Goal: Communication & Community: Answer question/provide support

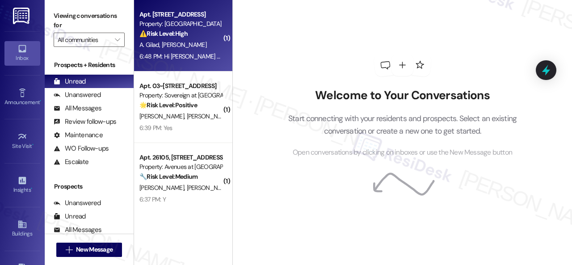
click at [196, 44] on div "A. [PERSON_NAME]" at bounding box center [181, 44] width 84 height 11
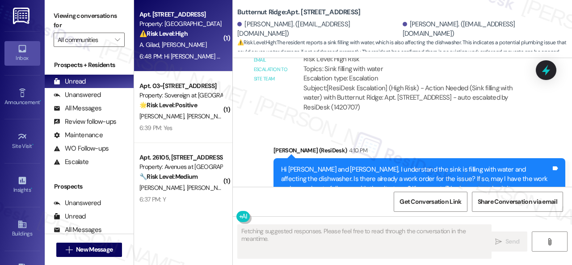
scroll to position [3574, 0]
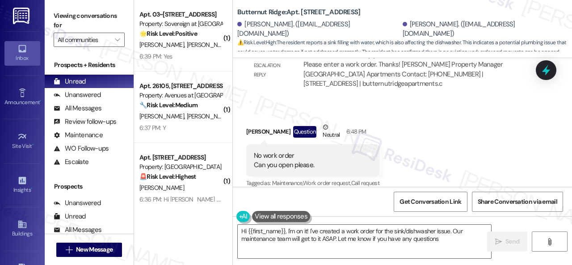
type textarea "Hi {{first_name}}, I'm on it! I've created a work order for the sink/dishwasher…"
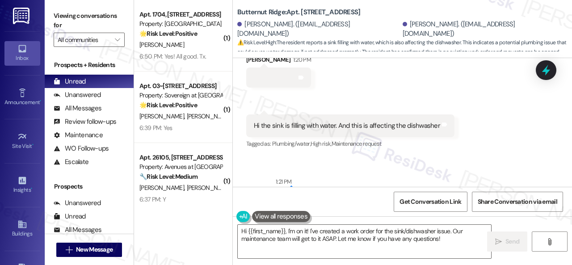
scroll to position [3065, 0]
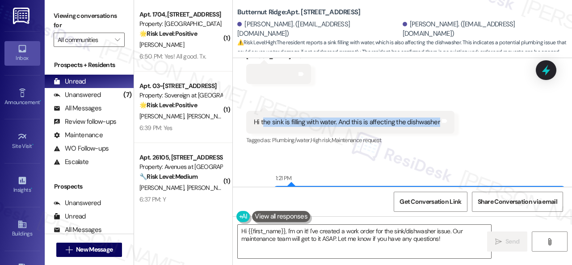
drag, startPoint x: 262, startPoint y: 122, endPoint x: 434, endPoint y: 127, distance: 171.3
click at [434, 127] on div "Hi the sink is filling with water. And this is affecting the dishwasher Tags an…" at bounding box center [350, 122] width 208 height 23
copy div "he sink is filling with water. And this is affecting the dishwasher"
click at [361, 81] on div "Received via SMS [PERSON_NAME] 1:20 PM Tags and notes Received via SMS 1:21 PM …" at bounding box center [402, 92] width 339 height 122
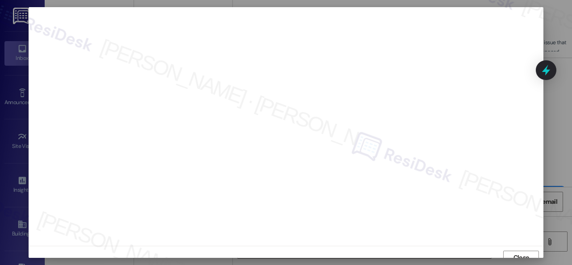
scroll to position [7, 0]
click at [521, 245] on span "Close" at bounding box center [521, 251] width 19 height 13
click at [527, 247] on span "Close" at bounding box center [522, 250] width 16 height 9
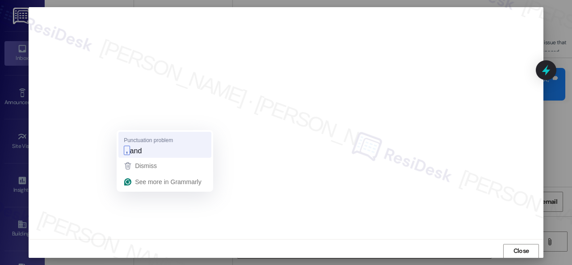
click at [128, 152] on strong "," at bounding box center [127, 150] width 6 height 9
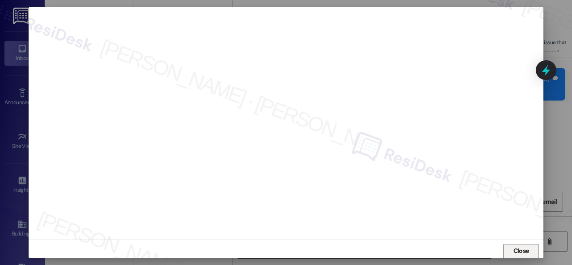
click at [512, 251] on span "Close" at bounding box center [521, 250] width 19 height 9
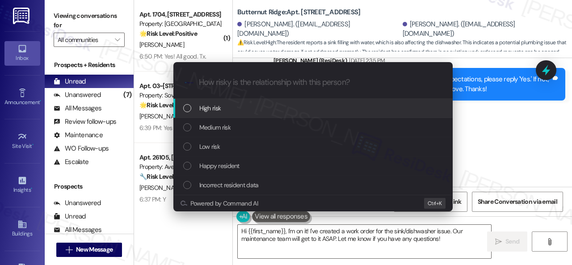
click at [202, 109] on span "High risk" at bounding box center [210, 108] width 22 height 10
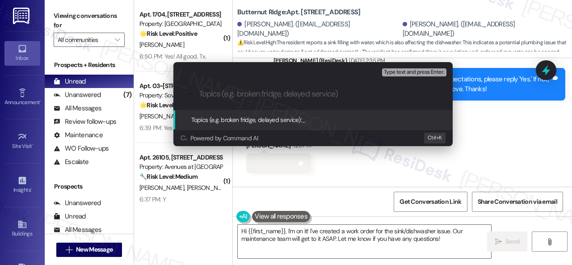
paste input "Work Order filed by ResiDesk 294462"
type input "Work Order filed by ResiDesk 294462"
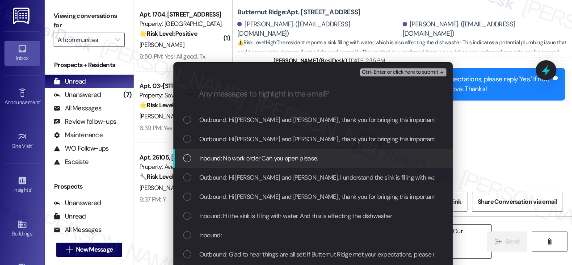
click at [223, 160] on span "Inbound: No work order Can you open please." at bounding box center [258, 158] width 119 height 10
click at [237, 160] on span "Inbound: No work order Can you open please." at bounding box center [258, 158] width 119 height 10
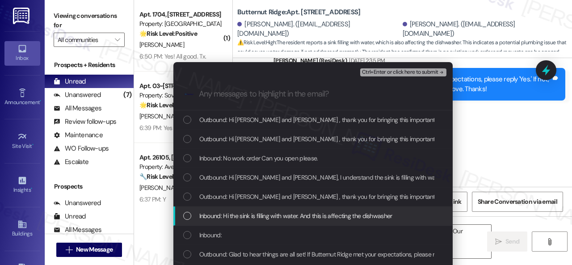
click at [213, 216] on span "Inbound: Hi the sink is filling with water. And this is affecting the dishwasher" at bounding box center [295, 216] width 193 height 10
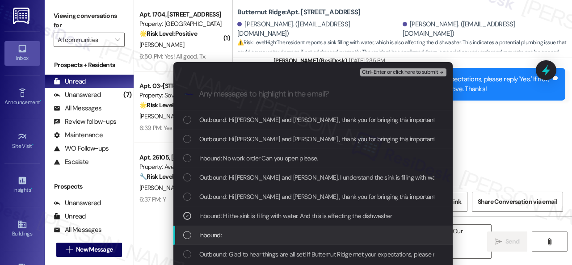
click at [219, 236] on span "Inbound:" at bounding box center [210, 235] width 22 height 10
click at [204, 233] on span "Inbound:" at bounding box center [210, 235] width 22 height 10
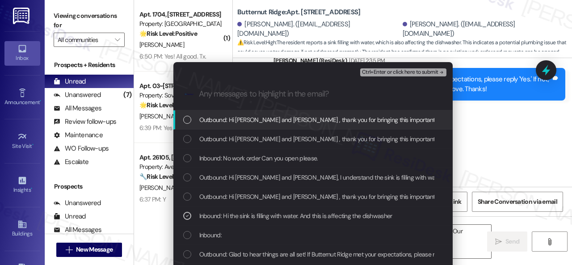
click at [384, 69] on span "Ctrl+Enter or click here to submit" at bounding box center [400, 72] width 76 height 6
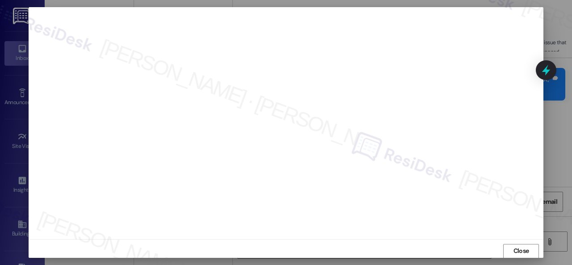
scroll to position [11, 0]
click at [521, 248] on span "Close" at bounding box center [522, 246] width 16 height 9
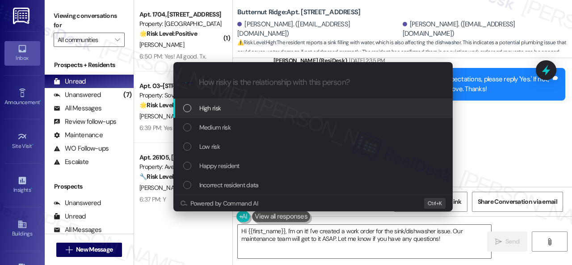
click at [213, 106] on span "High risk" at bounding box center [210, 108] width 22 height 10
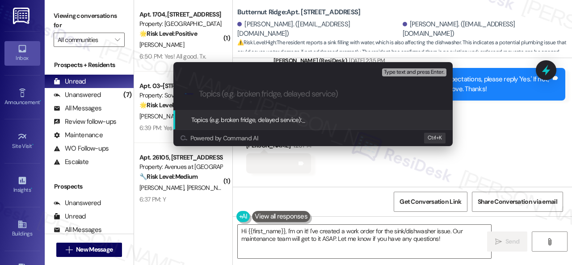
paste input "Work Order filed by ResiDesk 294462"
type input "Work Order filed by ResiDesk 294462"
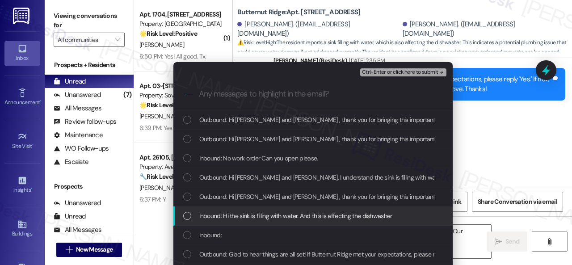
click at [238, 214] on span "Inbound: Hi the sink is filling with water. And this is affecting the dishwasher" at bounding box center [295, 216] width 193 height 10
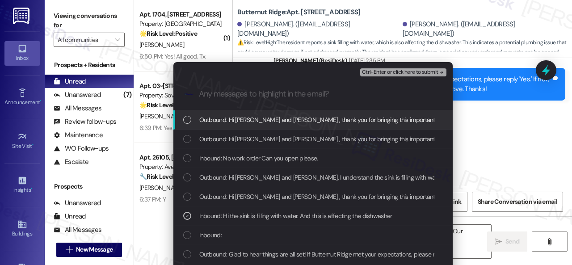
click at [388, 73] on span "Ctrl+Enter or click here to submit" at bounding box center [400, 72] width 76 height 6
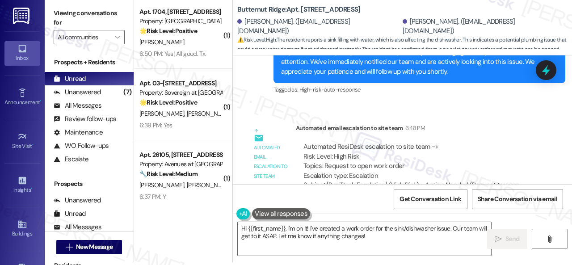
scroll to position [3788, 0]
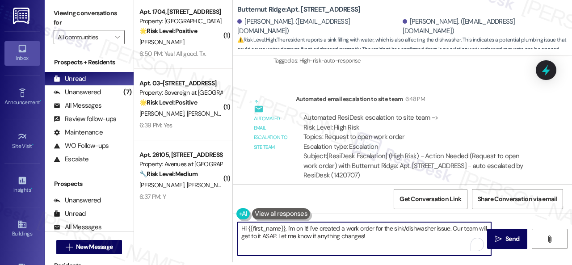
drag, startPoint x: 336, startPoint y: 240, endPoint x: 205, endPoint y: 225, distance: 132.3
click at [205, 226] on div "( 1 ) Apt. 1704, 8755 W 121st Terrace Property: Springhill 🌟 Risk Level: Positi…" at bounding box center [353, 129] width 438 height 265
paste textarea "I've submitted a work order on your behalf and notified the site team. Please l…"
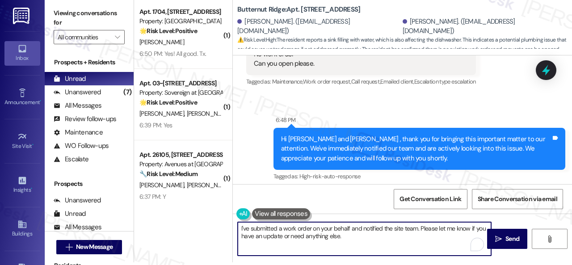
scroll to position [3654, 0]
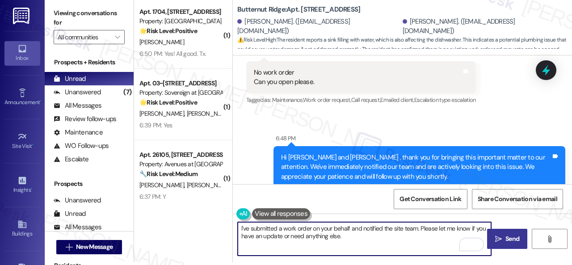
type textarea "I've submitted a work order on your behalf and notified the site team. Please l…"
click at [506, 238] on span "Send" at bounding box center [513, 238] width 14 height 9
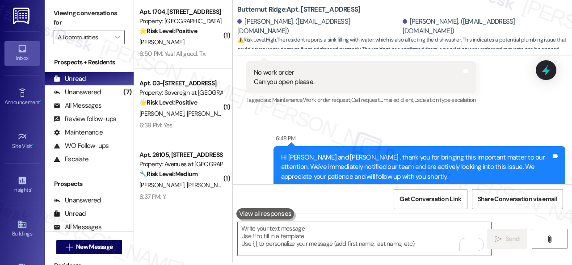
scroll to position [3574, 0]
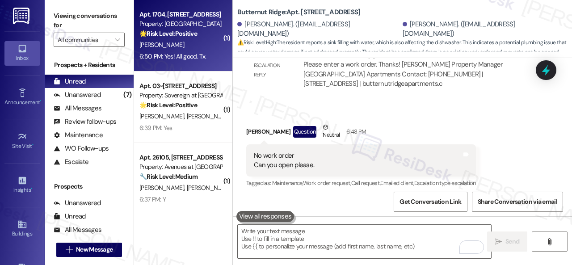
click at [198, 46] on div "K. Singer" at bounding box center [181, 44] width 84 height 11
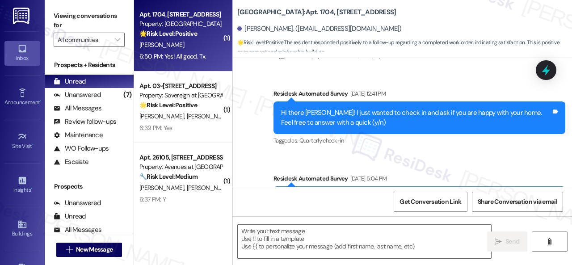
type textarea "Fetching suggested responses. Please feel free to read through the conversation…"
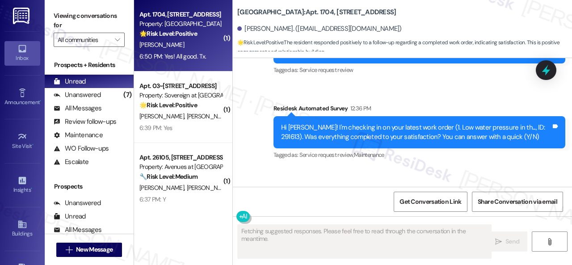
scroll to position [1140, 0]
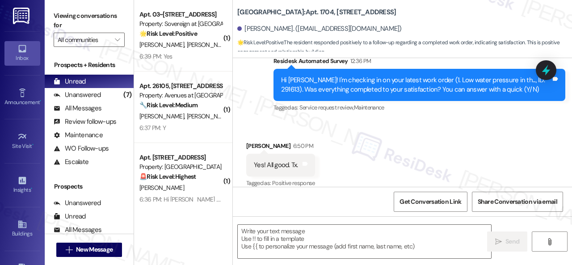
drag, startPoint x: 266, startPoint y: 112, endPoint x: 281, endPoint y: 133, distance: 25.8
click at [266, 121] on div "Received via SMS Kurt Singer 6:50 PM Yes! All good. Tx. Tags and notes Tagged a…" at bounding box center [402, 159] width 339 height 76
click at [311, 241] on textarea at bounding box center [364, 242] width 253 height 34
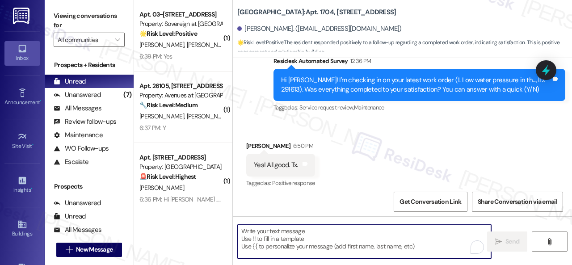
paste textarea "Glad to hear that everything is all set! If {{property}} met your expectations,…"
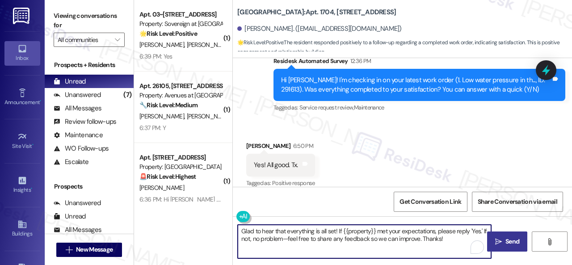
type textarea "Glad to hear that everything is all set! If {{property}} met your expectations,…"
click at [500, 240] on span " Send" at bounding box center [508, 241] width 28 height 9
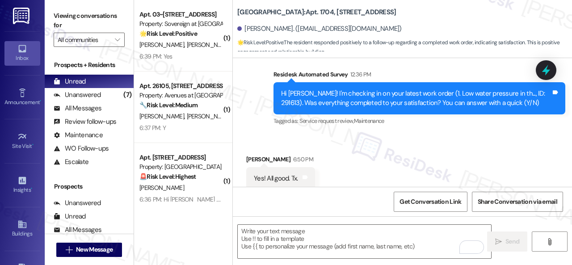
scroll to position [1123, 0]
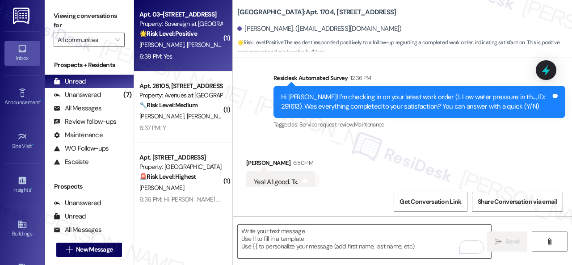
click at [198, 43] on div "A. Moore R. Moore" at bounding box center [181, 44] width 84 height 11
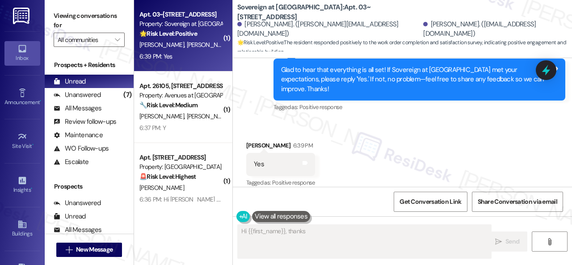
scroll to position [736, 0]
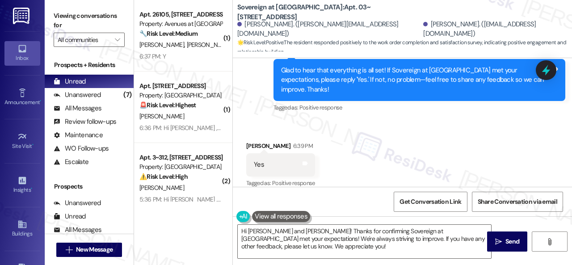
click at [279, 121] on div "Received via SMS Ashlen Moore 6:39 PM Yes Tags and notes Tagged as: Positive re…" at bounding box center [402, 159] width 339 height 76
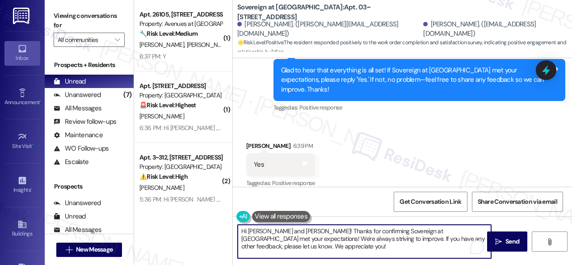
drag, startPoint x: 284, startPoint y: 243, endPoint x: 225, endPoint y: 213, distance: 66.0
click at [223, 213] on div "( 1 ) Apt. 26105, 12501 Broadway St Property: Avenues at Shadow Creek 🔧 Risk Le…" at bounding box center [353, 132] width 438 height 265
paste textarea "I'm glad you are satisfied with your home. Have you written a review for us bef…"
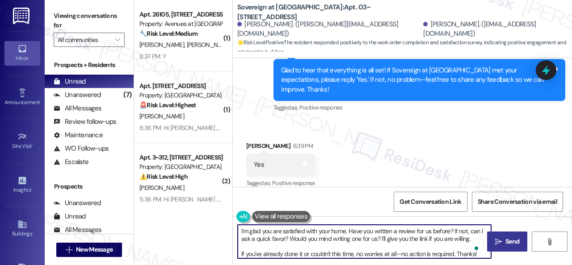
type textarea "I'm glad you are satisfied with your home. Have you written a review for us bef…"
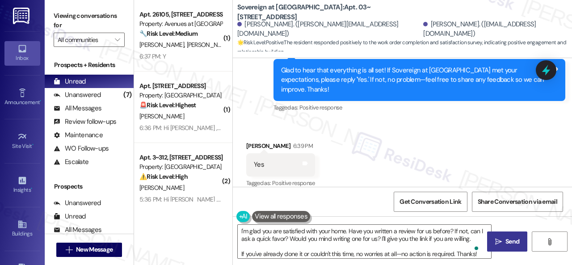
click at [497, 239] on icon "" at bounding box center [498, 241] width 7 height 7
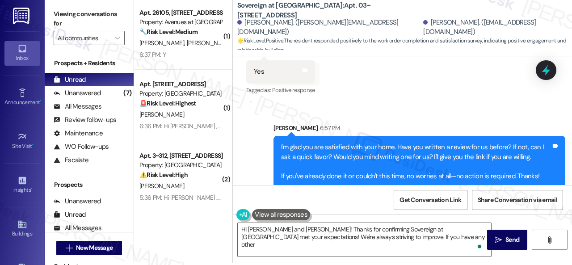
scroll to position [3, 0]
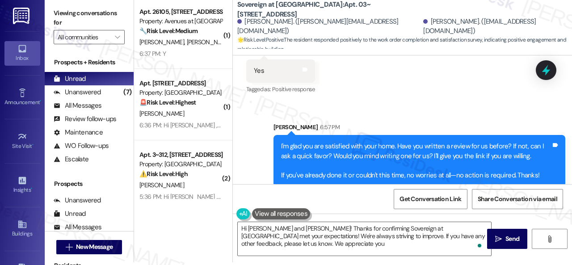
type textarea "Hi Ryan and Ashlen! Thanks for confirming Sovereign at Overland Park met your e…"
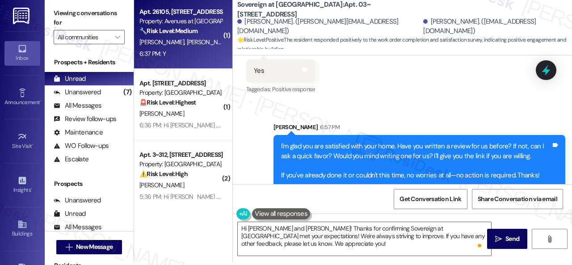
click at [202, 56] on div "6:37 PM: Y 6:37 PM: Y" at bounding box center [181, 53] width 84 height 11
type textarea "Fetching suggested responses. Please feel free to read through the conversation…"
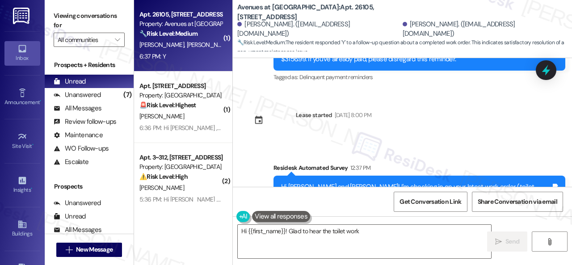
scroll to position [551, 0]
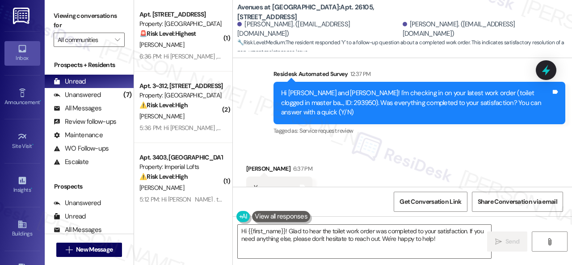
click at [279, 144] on div "Received via SMS William Wright 6:37 PM Y Tags and notes" at bounding box center [402, 175] width 339 height 62
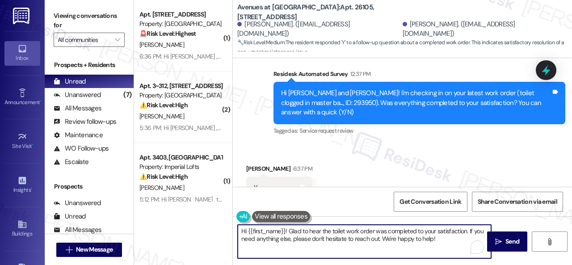
drag, startPoint x: 376, startPoint y: 231, endPoint x: 153, endPoint y: 204, distance: 224.2
click at [153, 204] on div "( 1 ) Apt. 5730H1, 5800 Great Northern Boulevard Property: Butternut Ridge 🚨 Ri…" at bounding box center [353, 132] width 438 height 265
paste textarea "Glad to hear that everything is all set! If {{property}} met your expectations,…"
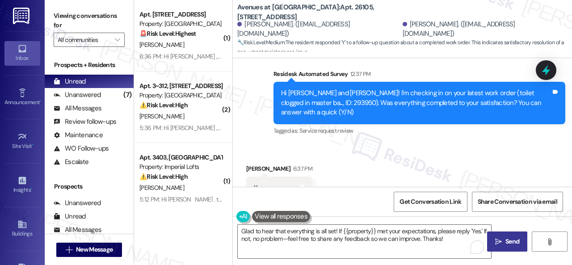
click at [499, 237] on span " Send" at bounding box center [508, 241] width 28 height 9
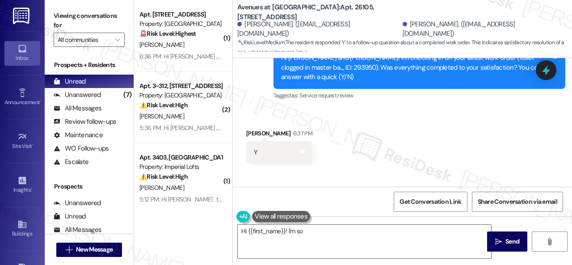
scroll to position [633, 0]
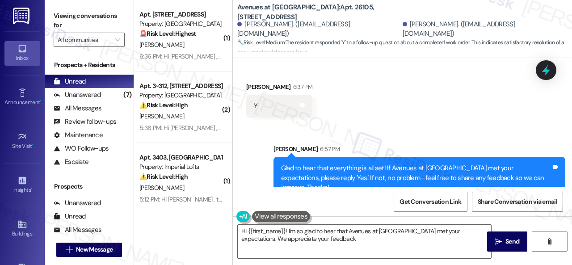
type textarea "Hi {{first_name}}! I'm so glad to hear that Avenues at Shadow Creek met your ex…"
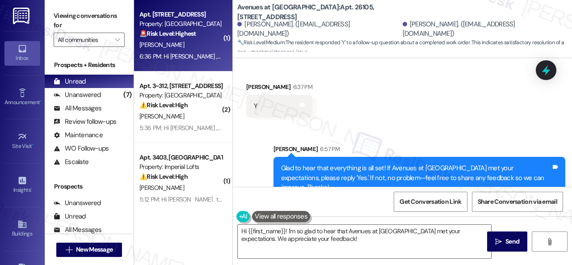
click at [200, 51] on div "6:36 PM: Hi Herman , thank you for bringing this important matter to our attent…" at bounding box center [181, 56] width 84 height 11
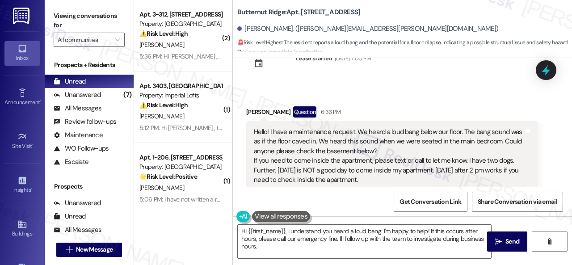
scroll to position [89, 0]
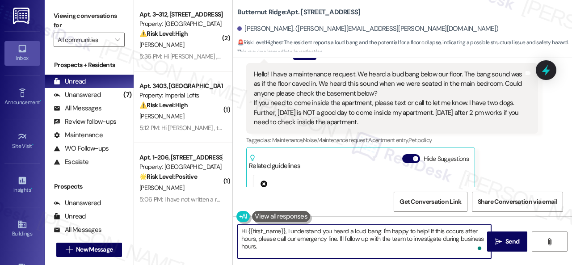
drag, startPoint x: 381, startPoint y: 230, endPoint x: 390, endPoint y: 245, distance: 17.6
click at [390, 245] on textarea "Hi {{first_name}}, I understand you heard a loud bang. I'm happy to help! If th…" at bounding box center [364, 242] width 253 height 34
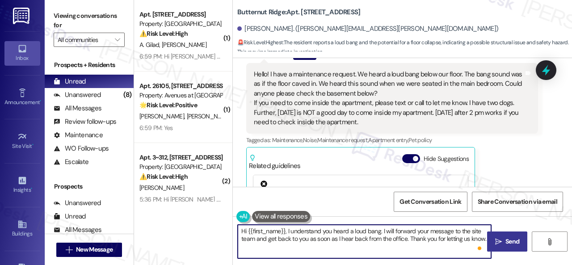
type textarea "Hi {{first_name}}, I understand you heard a loud bang. I will forward your mess…"
click at [507, 245] on span "Send" at bounding box center [513, 241] width 14 height 9
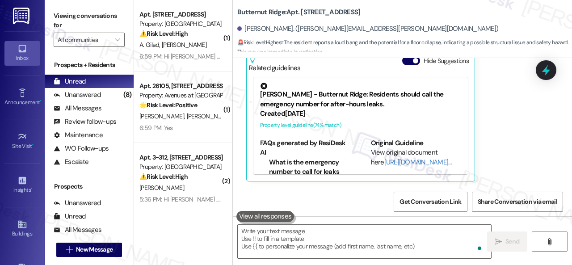
scroll to position [188, 0]
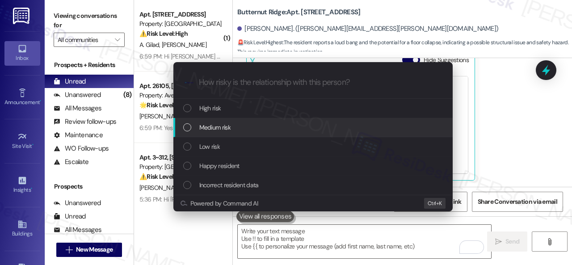
click at [209, 128] on span "Medium risk" at bounding box center [214, 127] width 31 height 10
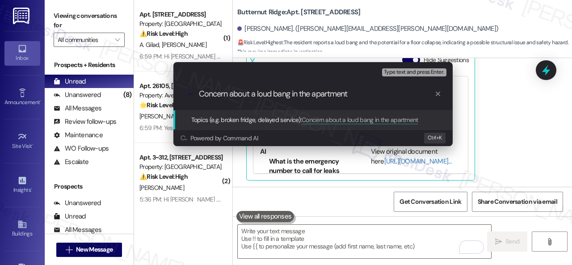
type input "Concern about a loud bang in the apartment."
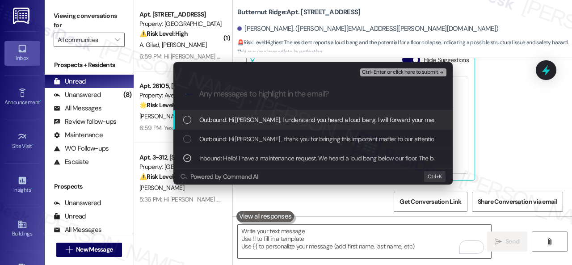
click at [395, 72] on span "Ctrl+Enter or click here to submit" at bounding box center [400, 72] width 76 height 6
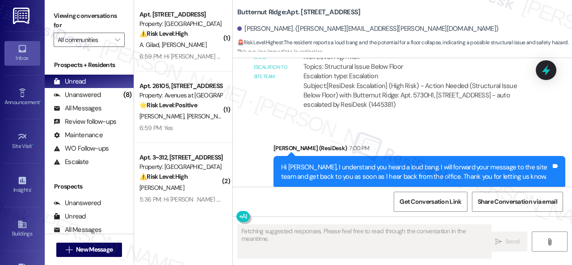
scroll to position [498, 0]
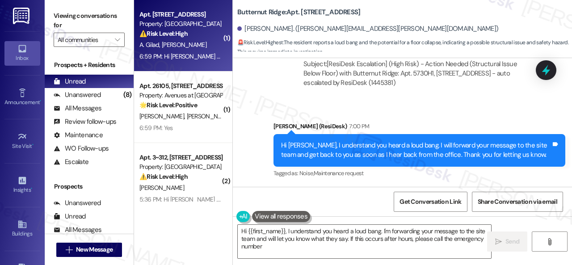
type textarea "Hi {{first_name}}, I understand you heard a loud bang. I'm forwarding your mess…"
click at [206, 47] on div "A. Gilad D. Segev" at bounding box center [181, 44] width 84 height 11
type textarea "Fetching suggested responses. Please feel free to read through the conversation…"
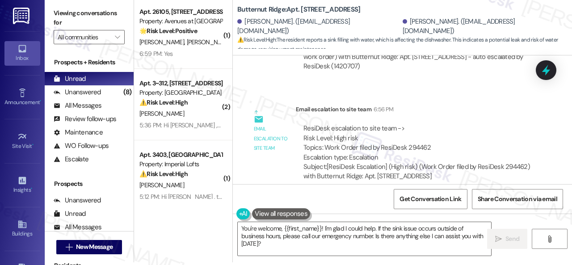
scroll to position [3917, 0]
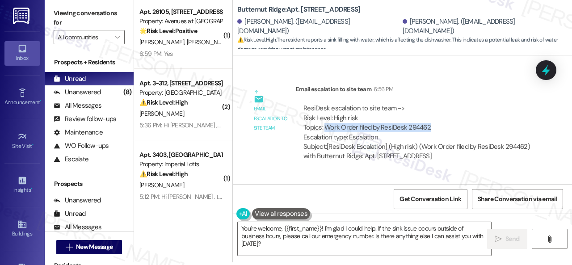
drag, startPoint x: 325, startPoint y: 119, endPoint x: 427, endPoint y: 119, distance: 101.5
click at [427, 119] on div "ResiDesk escalation to site team -> Risk Level: High risk Topics: Work Order fi…" at bounding box center [417, 123] width 227 height 38
copy div "Work Order filed by ResiDesk 294462"
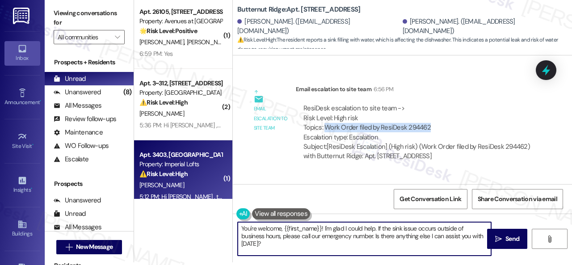
drag, startPoint x: 268, startPoint y: 248, endPoint x: 168, endPoint y: 186, distance: 117.6
click at [172, 204] on div "( 1 ) Apt. 26105, 12501 Broadway St Property: Avenues at Shadow Creek 🌟 Risk Le…" at bounding box center [353, 129] width 438 height 265
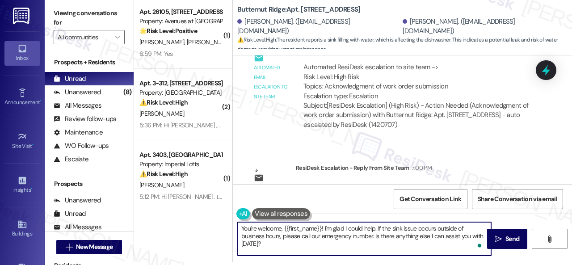
scroll to position [4364, 0]
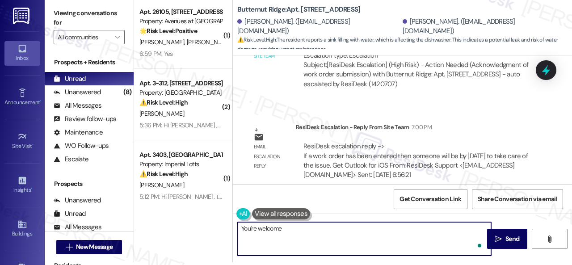
type textarea "You're welcome!"
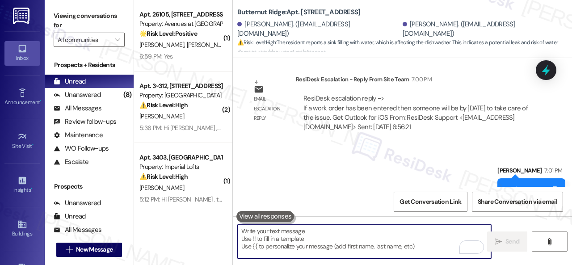
scroll to position [4416, 0]
click at [279, 240] on textarea "To enrich screen reader interactions, please activate Accessibility in Grammarl…" at bounding box center [364, 242] width 253 height 34
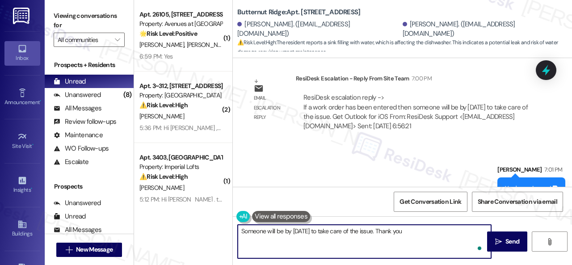
type textarea "Someone will be by tomorrow to take care of the issue. Thank you."
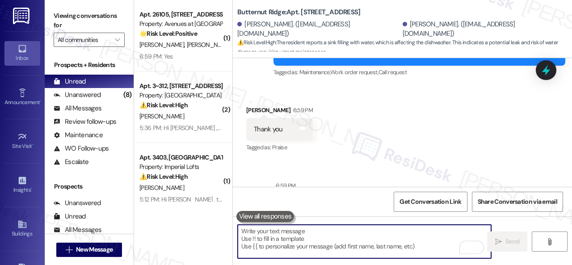
scroll to position [4058, 0]
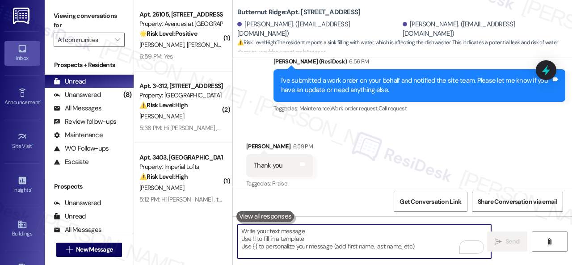
click at [190, 48] on div "W. Wright L. Scott" at bounding box center [181, 44] width 84 height 11
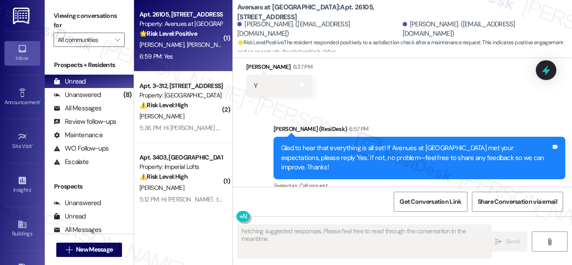
scroll to position [722, 0]
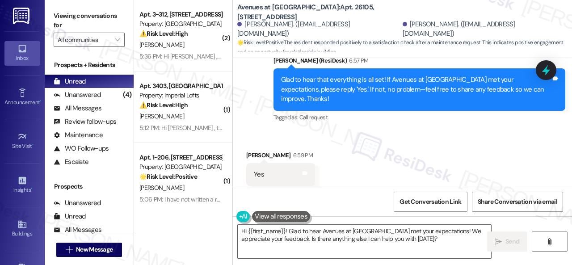
click at [262, 131] on div "Received via SMS William Wright 6:59 PM Yes Tags and notes Tagged as: Positive …" at bounding box center [402, 169] width 339 height 76
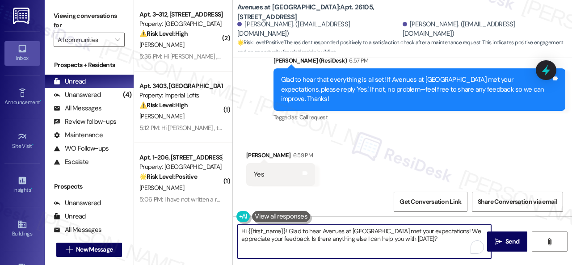
drag, startPoint x: 452, startPoint y: 238, endPoint x: 187, endPoint y: 221, distance: 266.1
click at [187, 221] on div "( 2 ) Apt. 3~312, 12415 Pennsylvania Street Property: Penn Circle ⚠️ Risk Level…" at bounding box center [353, 132] width 438 height 265
paste textarea "I'm glad you are satisfied with your home. Have you written a review for us bef…"
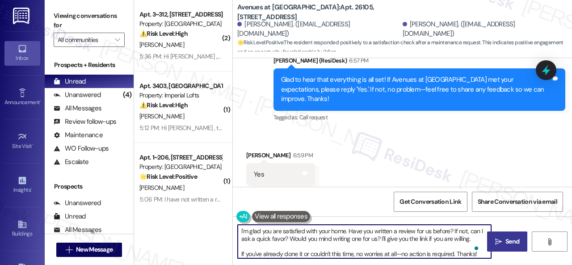
type textarea "I'm glad you are satisfied with your home. Have you written a review for us bef…"
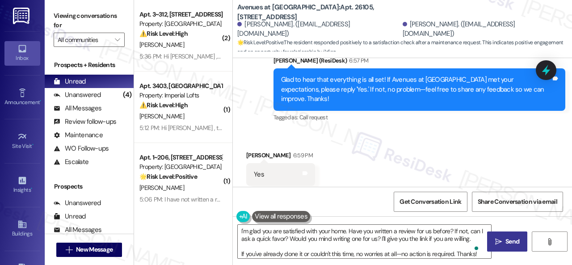
click at [509, 238] on span "Send" at bounding box center [513, 241] width 14 height 9
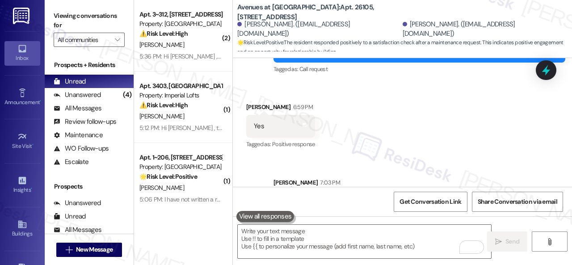
scroll to position [813, 0]
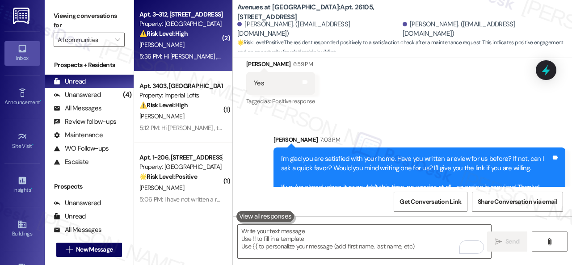
click at [188, 49] on div "D. Edwards" at bounding box center [181, 44] width 84 height 11
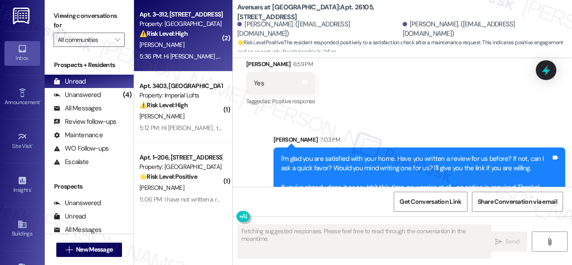
type textarea "Fetching suggested responses. Please feel free to read through the conversation…"
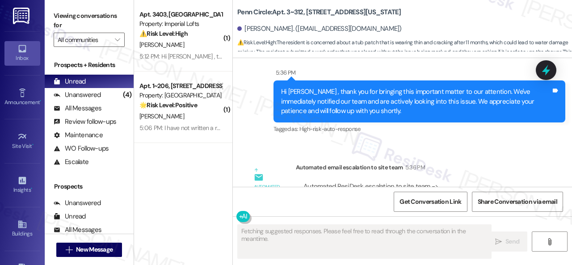
scroll to position [2564, 0]
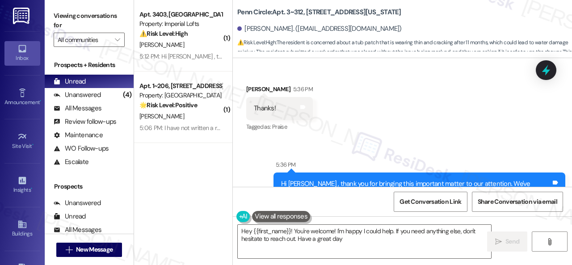
type textarea "Hey {{first_name}}! You're welcome! I'm happy I could help. If you need anythin…"
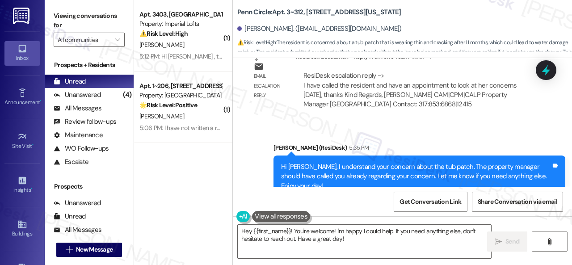
scroll to position [2385, 0]
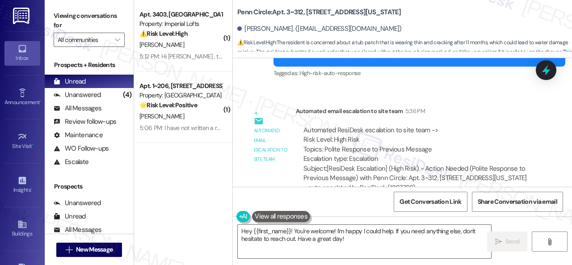
scroll to position [3, 0]
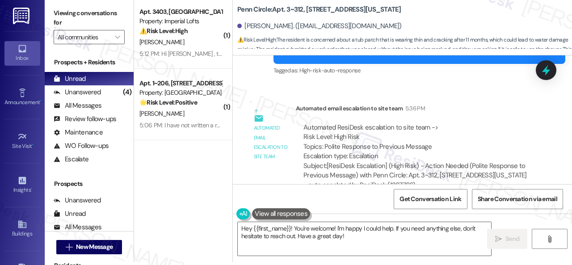
drag, startPoint x: 357, startPoint y: 236, endPoint x: 93, endPoint y: 186, distance: 268.6
click at [115, 188] on div "Viewing conversations for All communities  Prospects + Residents Unread (0) Un…" at bounding box center [308, 129] width 527 height 265
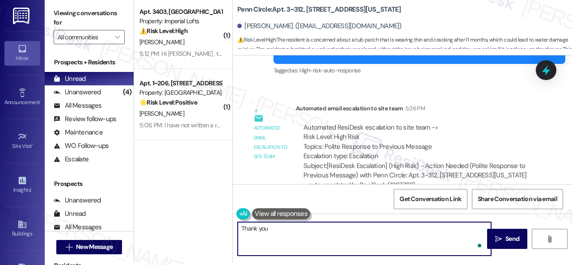
type textarea "Thank you."
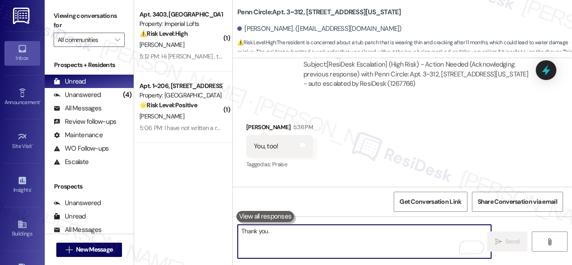
scroll to position [2743, 0]
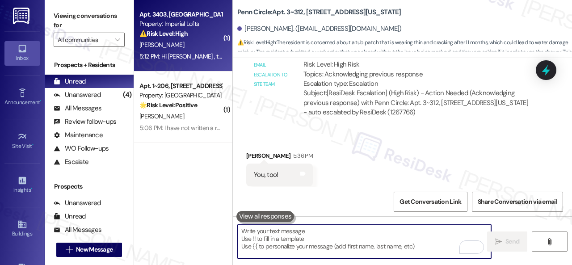
click at [210, 36] on div "⚠️ Risk Level: High The resident is reporting that a maintenance issue (water p…" at bounding box center [180, 33] width 83 height 9
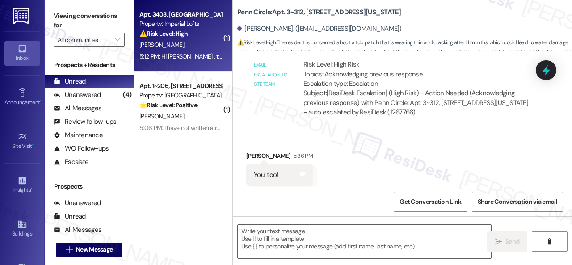
type textarea "Fetching suggested responses. Please feel free to read through the conversation…"
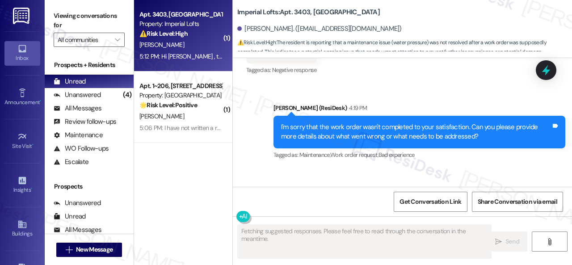
scroll to position [1367, 0]
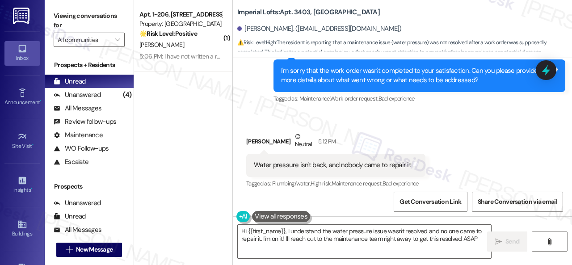
type textarea "Hi {{first_name}}, I understand the water pressure issue wasn't resolved and no…"
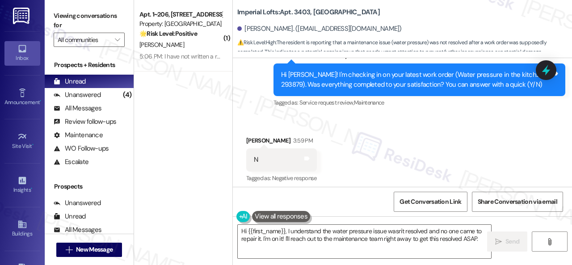
scroll to position [1188, 0]
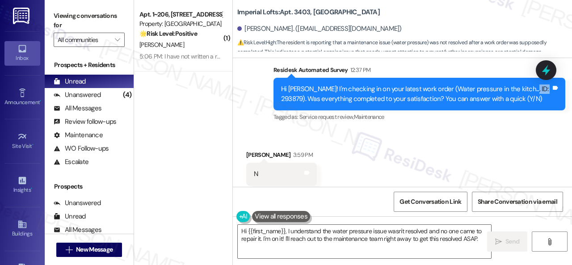
drag, startPoint x: 510, startPoint y: 80, endPoint x: 530, endPoint y: 80, distance: 20.1
click at [530, 84] on div "Hi Asifali! I'm checking in on your latest work order (Water pressure in the ki…" at bounding box center [416, 93] width 270 height 19
copy div "293879"
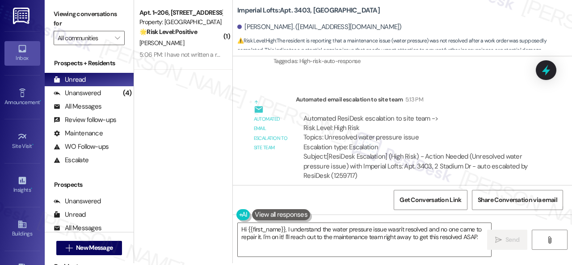
scroll to position [3, 0]
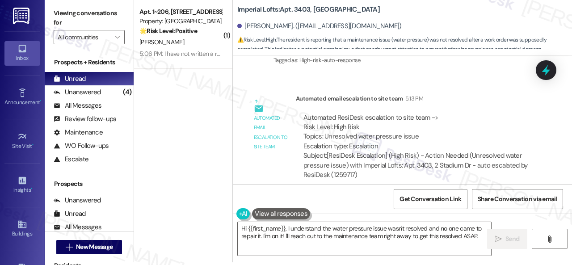
click at [430, 113] on div "Automated ResiDesk escalation to site team -> Risk Level: High Risk Topics: Unr…" at bounding box center [417, 132] width 227 height 38
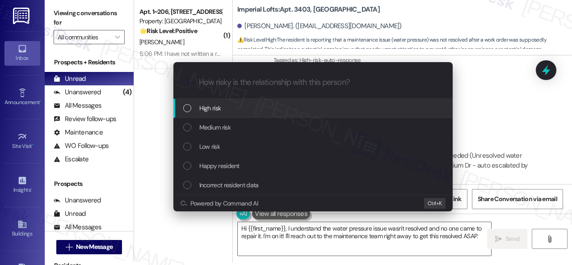
drag, startPoint x: 204, startPoint y: 109, endPoint x: 211, endPoint y: 106, distance: 7.6
click at [204, 108] on span "High risk" at bounding box center [210, 108] width 22 height 10
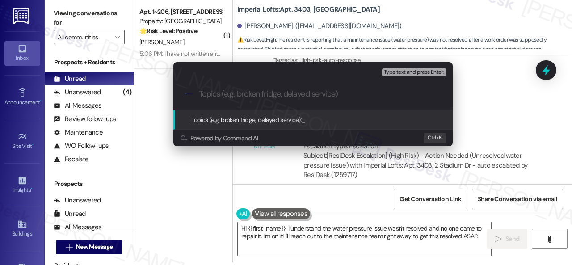
paste input "Follow-up on work order 293879"
type input "Follow-up on work order 293879"
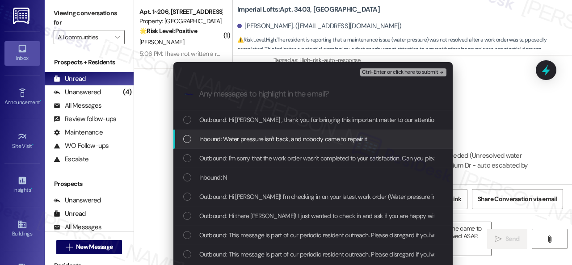
click at [257, 137] on span "Inbound: Water pressure isn't back, and nobody came to repair it" at bounding box center [283, 139] width 168 height 10
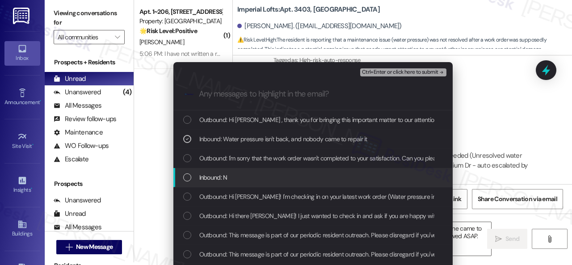
click at [222, 173] on span "Inbound: N" at bounding box center [213, 178] width 28 height 10
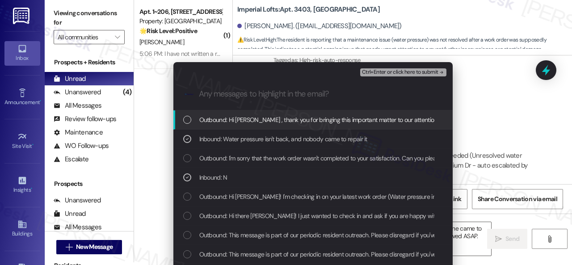
click at [378, 69] on span "Ctrl+Enter or click here to submit" at bounding box center [400, 72] width 76 height 6
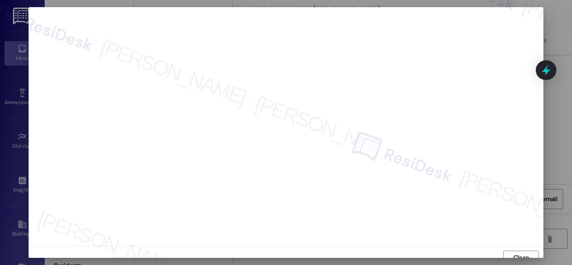
scroll to position [7, 0]
click at [514, 253] on span "Close" at bounding box center [522, 250] width 16 height 9
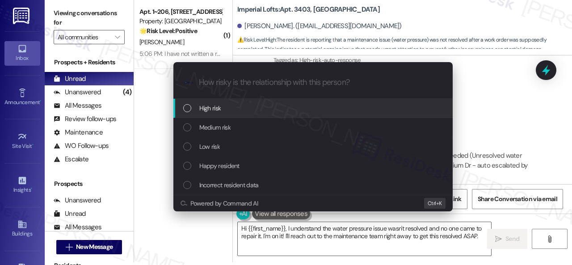
click at [202, 111] on span "High risk" at bounding box center [210, 108] width 22 height 10
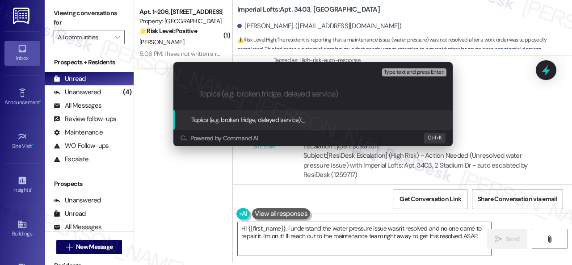
paste input "Follow-up on work order 293879"
type input "Follow-up on work order 293879"
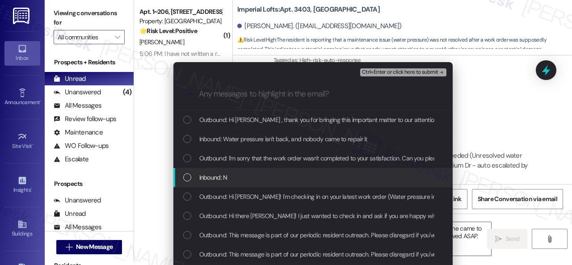
click at [218, 176] on span "Inbound: N" at bounding box center [213, 178] width 28 height 10
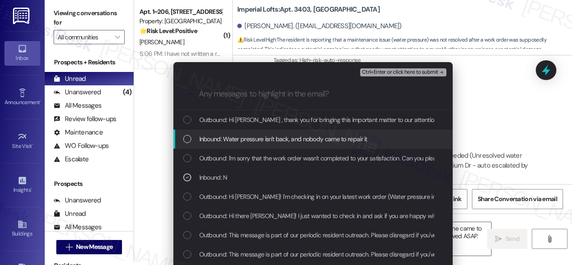
drag, startPoint x: 229, startPoint y: 143, endPoint x: 243, endPoint y: 135, distance: 16.0
click at [229, 142] on span "Inbound: Water pressure isn't back, and nobody came to repair it" at bounding box center [283, 139] width 168 height 10
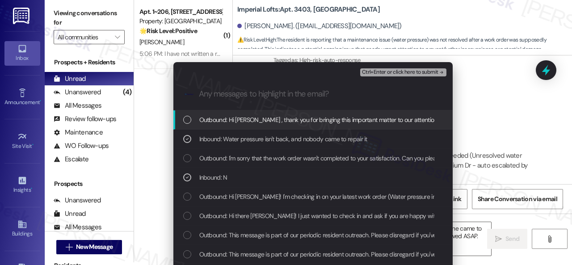
click at [393, 72] on span "Ctrl+Enter or click here to submit" at bounding box center [400, 72] width 76 height 6
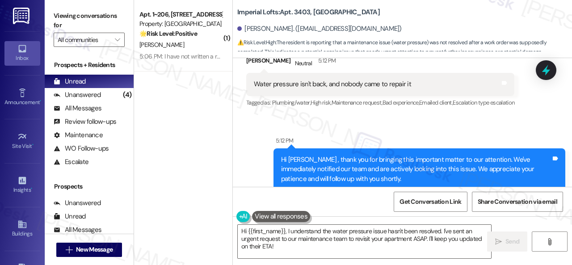
scroll to position [1359, 0]
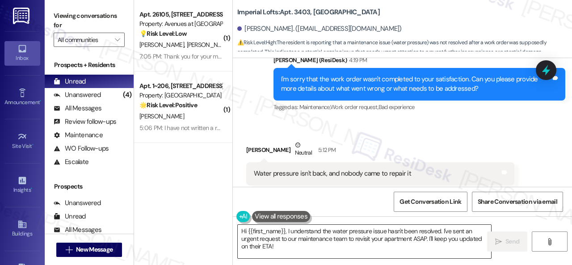
click at [424, 240] on textarea "Hi {{first_name}}, I understand the water pressure issue hasn't been resolved. …" at bounding box center [364, 242] width 253 height 34
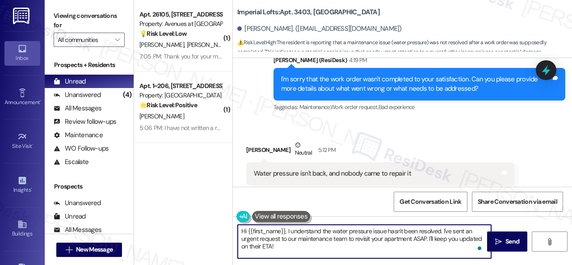
drag, startPoint x: 442, startPoint y: 231, endPoint x: 452, endPoint y: 253, distance: 24.6
click at [452, 253] on textarea "Hi {{first_name}}, I understand the water pressure issue hasn't been resolved. …" at bounding box center [364, 242] width 253 height 34
paste textarea "made a follow-up with the site team regarding your work order. Let me know when…"
drag, startPoint x: 286, startPoint y: 229, endPoint x: 172, endPoint y: 227, distance: 114.5
click at [172, 227] on div "( 1 ) Apt. 26105, 12501 Broadway St Property: Avenues at Shadow Creek 💡 Risk Le…" at bounding box center [353, 132] width 438 height 265
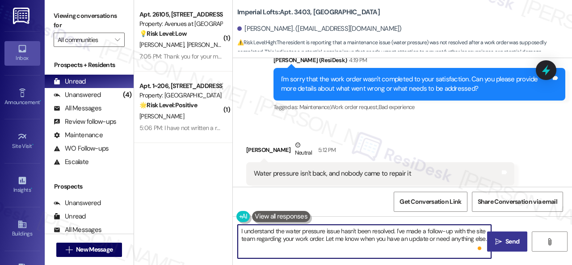
type textarea "I understand the water pressure issue hasn't been resolved. I've made a follow-…"
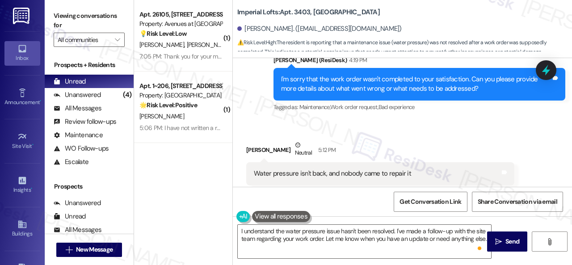
drag, startPoint x: 498, startPoint y: 243, endPoint x: 497, endPoint y: 231, distance: 11.7
click at [498, 243] on icon "" at bounding box center [498, 241] width 7 height 7
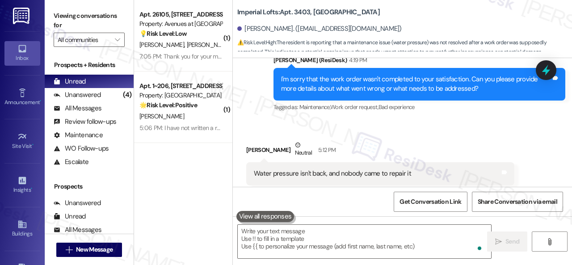
scroll to position [1367, 0]
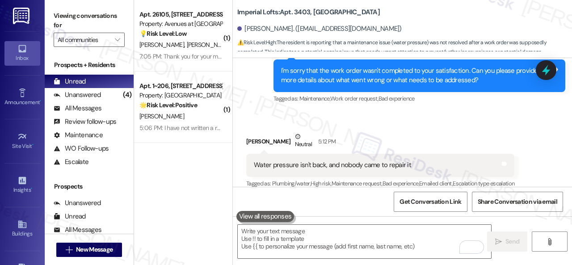
click at [207, 44] on div "[PERSON_NAME] [PERSON_NAME]" at bounding box center [181, 44] width 84 height 11
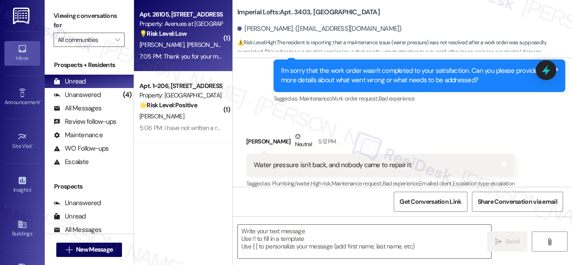
type textarea "Fetching suggested responses. Please feel free to read through the conversation…"
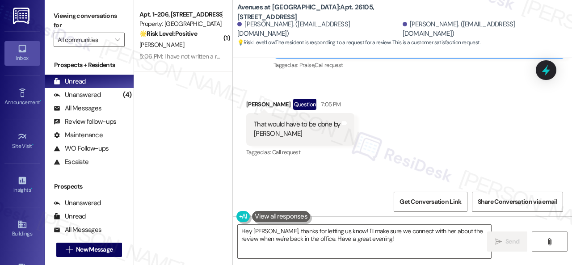
scroll to position [998, 0]
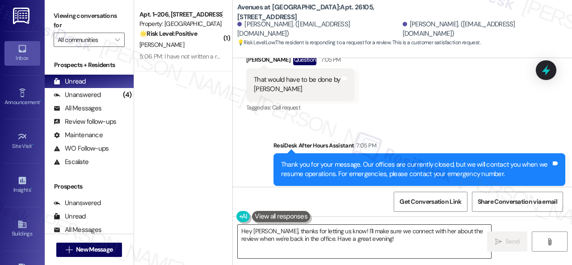
click at [308, 238] on textarea "Hey Loralei, thanks for letting us know! I'll make sure we connect with her abo…" at bounding box center [364, 242] width 253 height 34
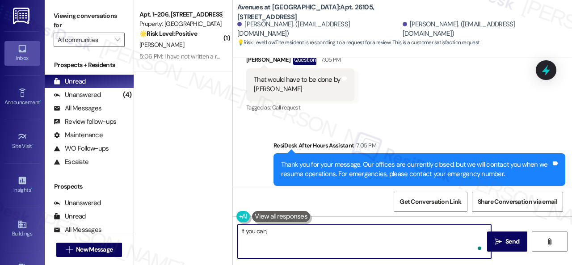
paste textarea "Please take a moment to write a review here: {{google_review_link}} We truly ap…"
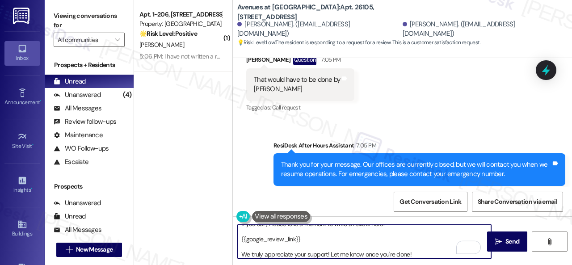
scroll to position [0, 0]
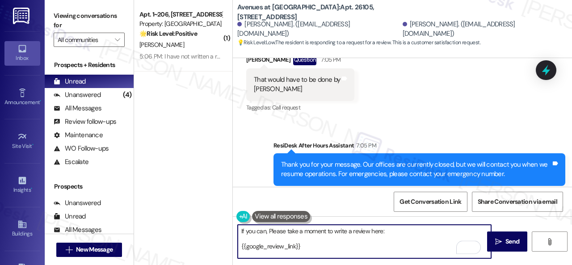
click at [271, 232] on textarea "If you can, Please take a moment to write a review here: {{google_review_link}}…" at bounding box center [364, 242] width 253 height 34
click at [271, 230] on textarea "If you can, Please take a moment to write a review here: {{google_review_link}}…" at bounding box center [364, 242] width 253 height 34
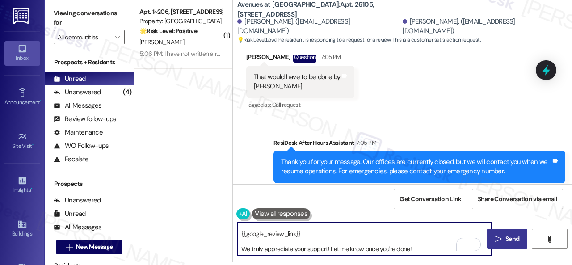
type textarea "If you can, please take a moment to write a review here: {{google_review_link}}…"
click at [516, 238] on span "Send" at bounding box center [513, 238] width 14 height 9
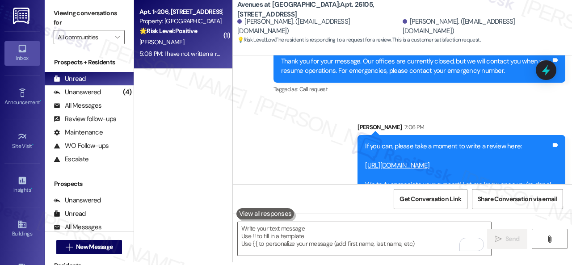
click at [200, 48] on div "[PERSON_NAME]" at bounding box center [181, 42] width 84 height 11
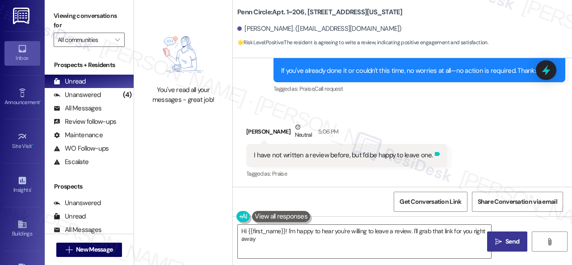
type textarea "Hi {{first_name}}! I'm happy to hear you're willing to leave a review. I'll gra…"
click at [435, 154] on icon at bounding box center [437, 154] width 7 height 7
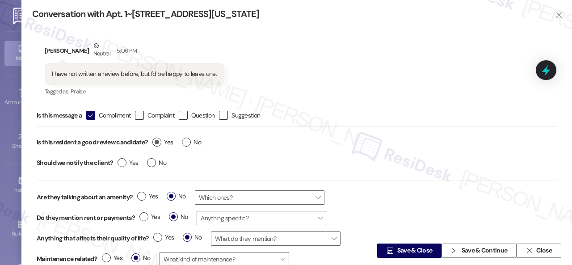
click at [160, 142] on label "Yes" at bounding box center [162, 142] width 21 height 9
click at [160, 142] on input "Yes" at bounding box center [162, 144] width 21 height 12
radio input "true"
click at [390, 248] on icon "" at bounding box center [390, 250] width 7 height 7
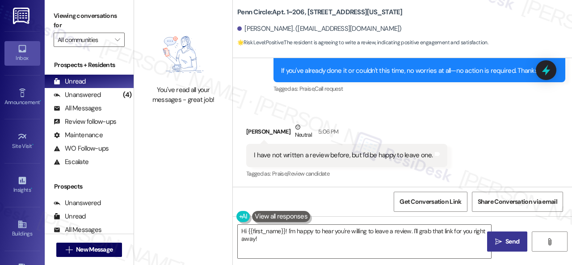
drag, startPoint x: 260, startPoint y: 118, endPoint x: 286, endPoint y: 157, distance: 47.1
click at [260, 118] on div "Received via SMS Bailey Sims Neutral 5:06 PM I have not written a review before…" at bounding box center [347, 152] width 215 height 72
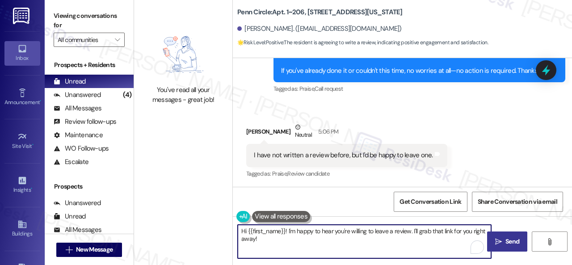
drag, startPoint x: 289, startPoint y: 242, endPoint x: 205, endPoint y: 225, distance: 85.7
click at [205, 225] on div "You've read all your messages - great job! Penn Circle: Apt. 1~206, 12415 Penns…" at bounding box center [353, 132] width 438 height 265
paste textarea "Thank you so much! It means a lot to us! Please take a moment to write a review…"
type textarea "Thank you so much! It means a lot to us! Please take a moment to write a review…"
click at [507, 243] on span "Send" at bounding box center [513, 241] width 14 height 9
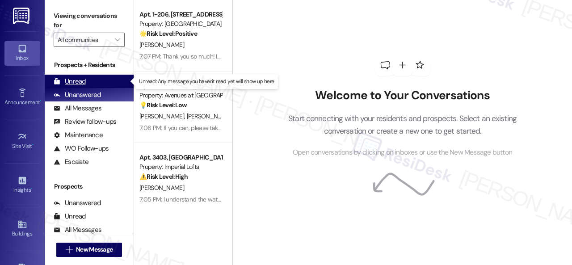
click at [74, 80] on div "Unread" at bounding box center [70, 81] width 32 height 9
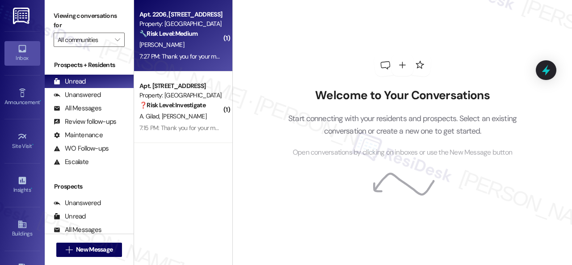
click at [197, 45] on div "H. Abdullah" at bounding box center [181, 44] width 84 height 11
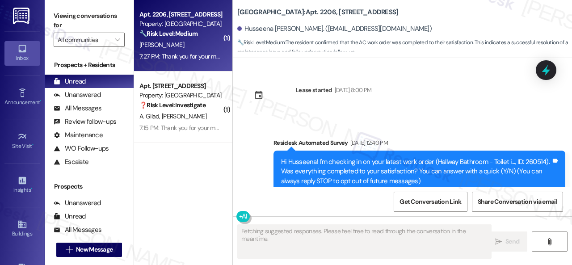
type textarea "Fetching suggested responses. Please feel free to read through the conversation…"
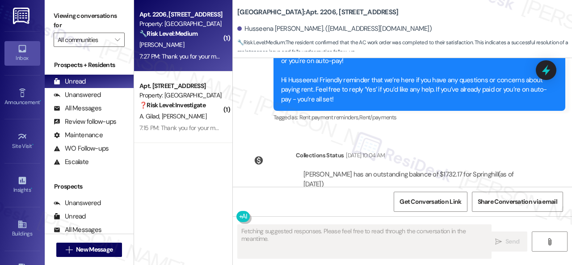
scroll to position [3393, 0]
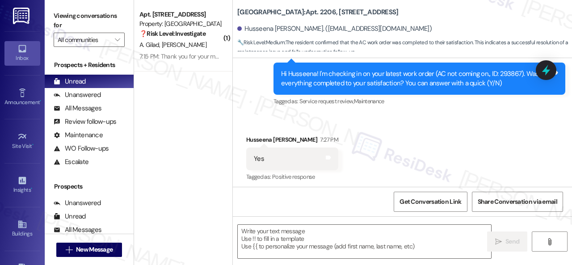
click at [260, 115] on div "Received via SMS Husseena Abdullah 7:27 PM Yes Tags and notes Tagged as: Positi…" at bounding box center [402, 153] width 339 height 76
click at [299, 230] on textarea at bounding box center [364, 242] width 253 height 34
paste textarea "Glad to hear that everything is all set! If {{property}} met your expectations,…"
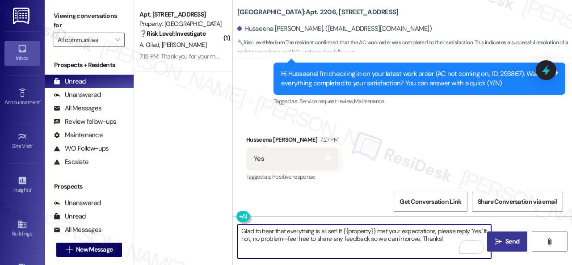
type textarea "Glad to hear that everything is all set! If {{property}} met your expectations,…"
click at [504, 243] on span "Send" at bounding box center [512, 241] width 17 height 9
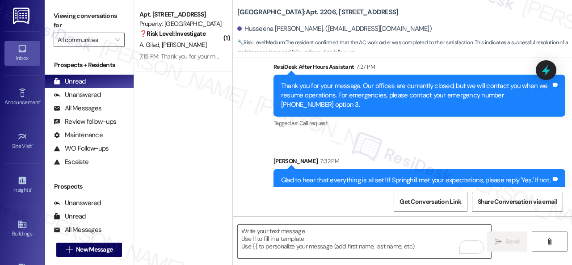
scroll to position [3560, 0]
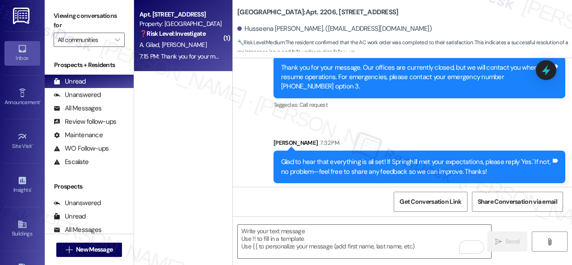
click at [200, 49] on div "A. [PERSON_NAME]" at bounding box center [181, 44] width 84 height 11
type textarea "Fetching suggested responses. Please feel free to read through the conversation…"
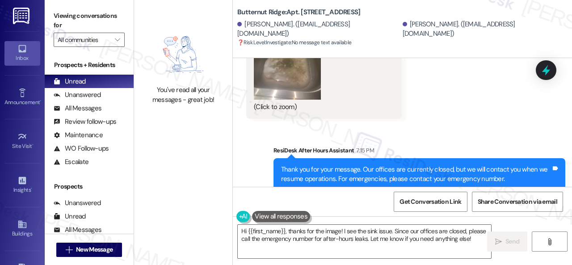
scroll to position [4820, 0]
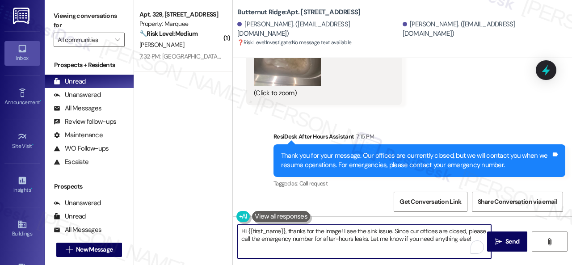
drag, startPoint x: 477, startPoint y: 237, endPoint x: 200, endPoint y: 225, distance: 277.4
click at [200, 225] on div "( 1 ) Apt. 329, 1400 Nicollet Ave Property: Marquee 🔧 Risk Level: Medium The re…" at bounding box center [353, 132] width 438 height 265
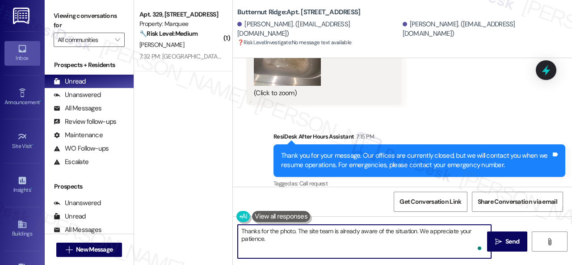
type textarea "Thanks for the photo. The site team is already aware of the situation. We appre…"
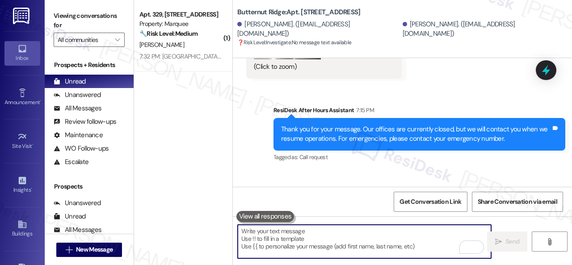
scroll to position [4892, 0]
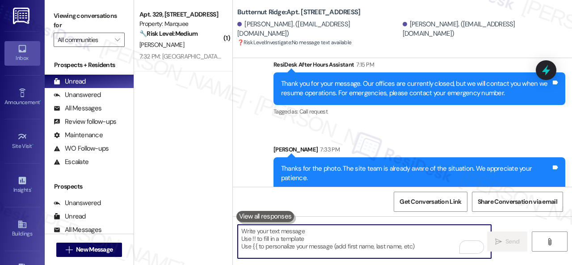
click at [206, 48] on div "L. Barrett" at bounding box center [181, 44] width 84 height 11
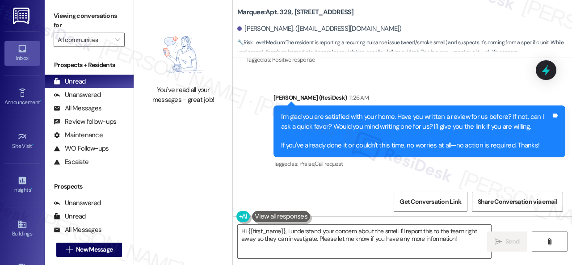
scroll to position [5499, 0]
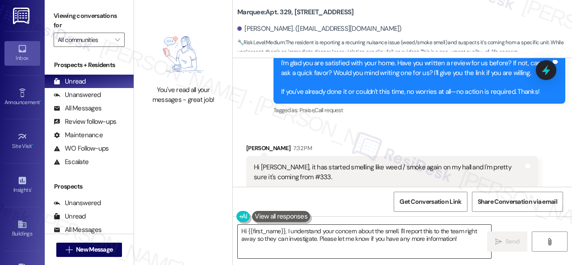
click at [463, 239] on textarea "Hi {{first_name}}, I understand your concern about the smell. I'll report this …" at bounding box center [364, 242] width 253 height 34
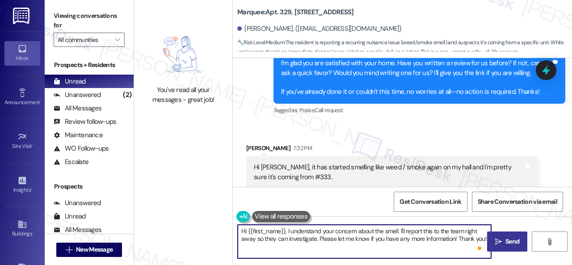
type textarea "Hi {{first_name}}, I understand your concern about the smell. I'll report this …"
click at [506, 239] on span "Send" at bounding box center [513, 241] width 14 height 9
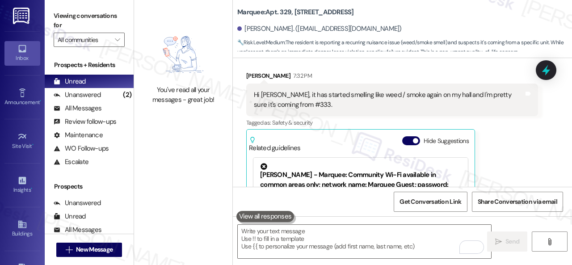
scroll to position [5544, 0]
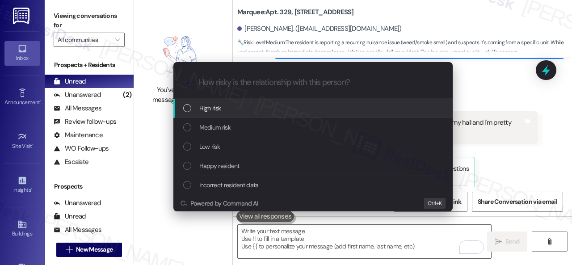
click at [216, 110] on span "High risk" at bounding box center [210, 108] width 22 height 10
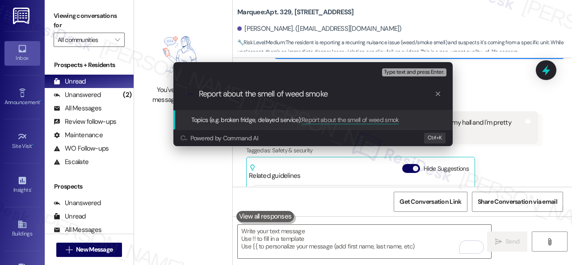
type input "Report about the smell of weed smoke."
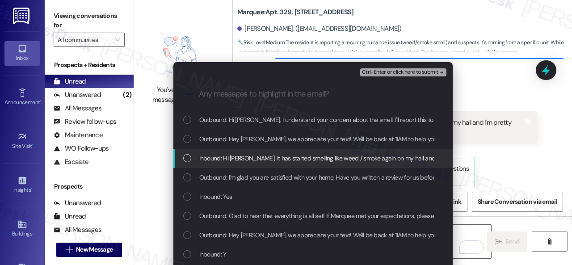
click at [234, 160] on span "Inbound: Hi Sarah, it has started smelling like weed / smoke again on my hall a…" at bounding box center [365, 158] width 333 height 10
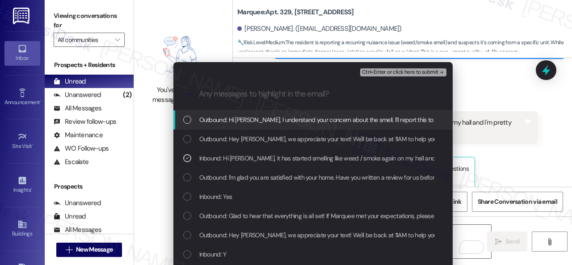
click at [391, 72] on span "Ctrl+Enter or click here to submit" at bounding box center [400, 72] width 76 height 6
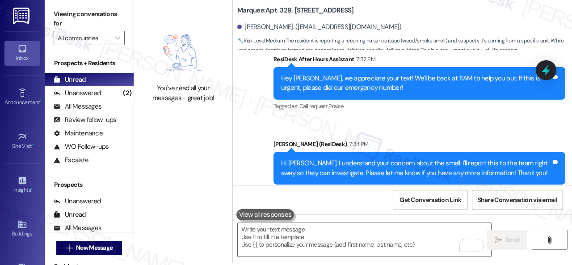
scroll to position [3, 0]
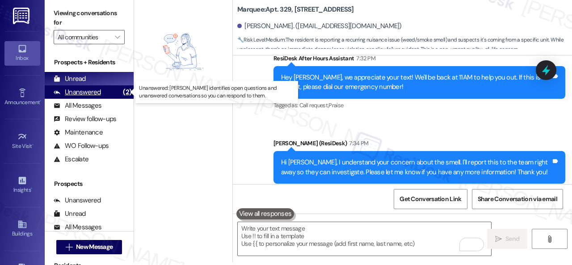
click at [93, 92] on div "Unanswered" at bounding box center [77, 92] width 47 height 9
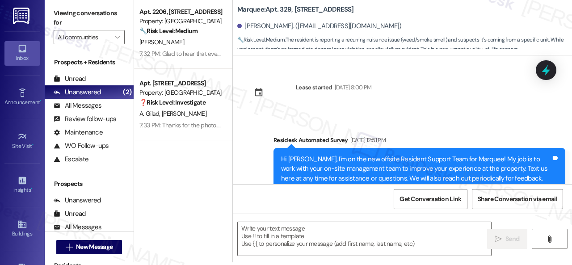
type textarea "Fetching suggested responses. Please feel free to read through the conversation…"
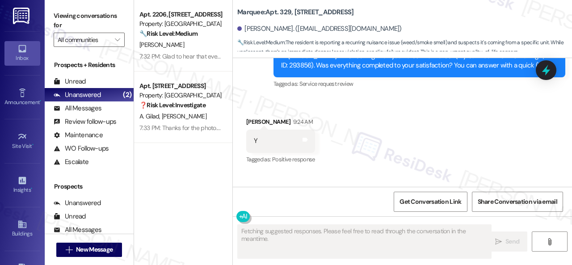
scroll to position [5633, 0]
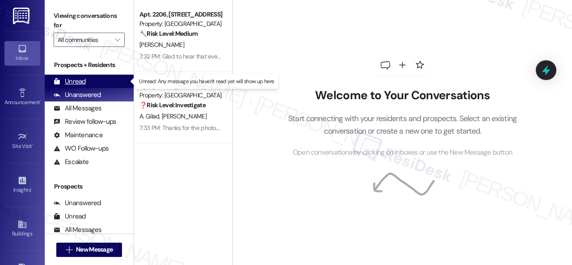
click at [80, 80] on div "Unread" at bounding box center [70, 81] width 32 height 9
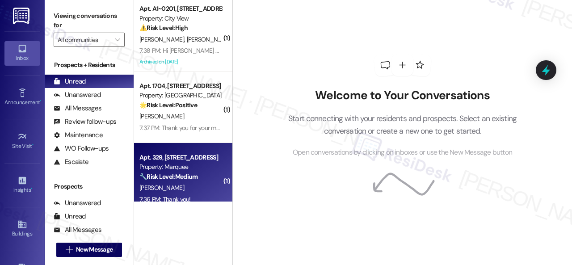
click at [202, 189] on div "L. Barrett" at bounding box center [181, 187] width 84 height 11
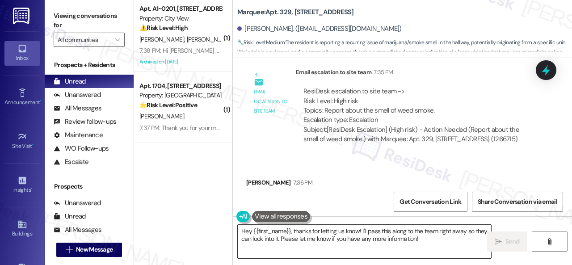
scroll to position [5884, 0]
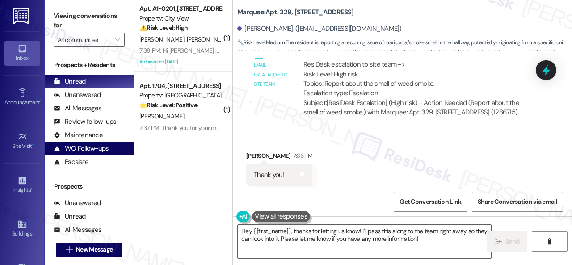
drag, startPoint x: 449, startPoint y: 236, endPoint x: 114, endPoint y: 154, distance: 345.3
click at [183, 193] on div "( 1 ) Apt. A1~0201, 2600 Cityview Drive Property: City View ⚠️ Risk Level: High…" at bounding box center [353, 132] width 438 height 265
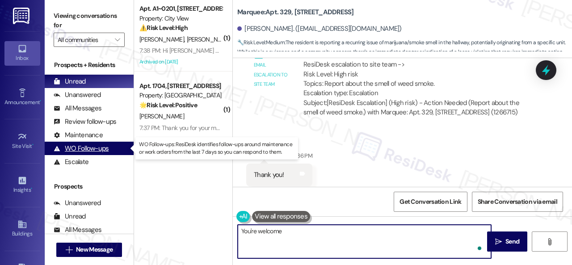
type textarea "You're welcome!"
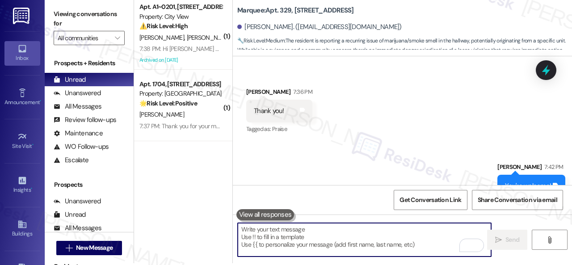
scroll to position [3, 0]
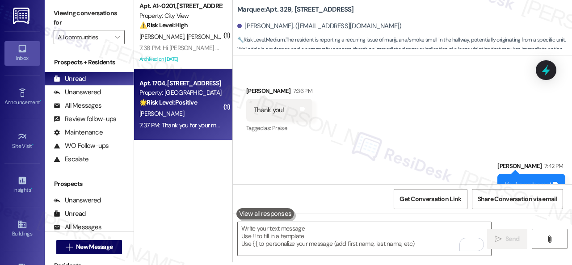
click at [189, 108] on div "Apt. 1704, 8755 W 121st Terrace Property: Springhill 🌟 Risk Level: Positive The…" at bounding box center [181, 93] width 84 height 30
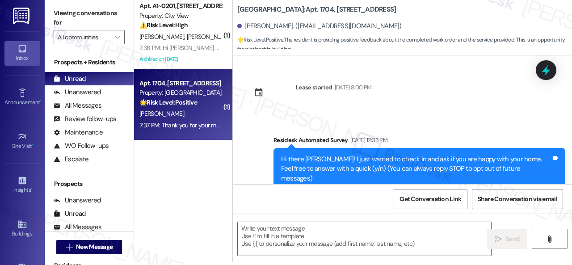
scroll to position [0, 0]
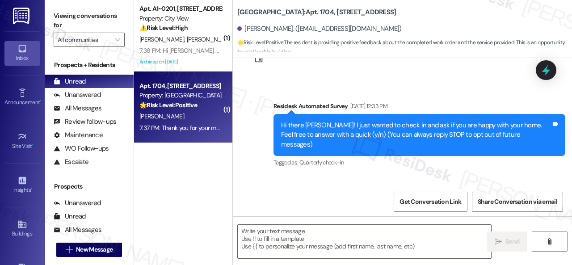
type textarea "Fetching suggested responses. Please feel free to read through the conversation…"
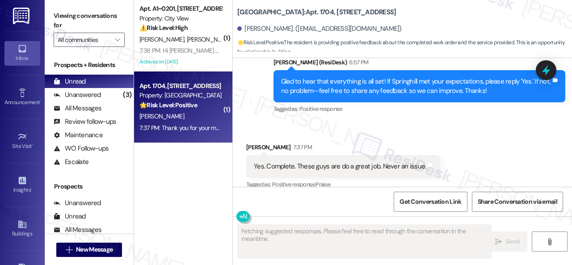
scroll to position [1300, 0]
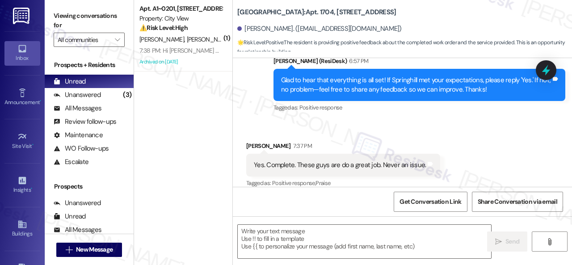
click at [296, 135] on div "Received via SMS Kurt Singer 7:37 PM Yes. Complete. These guys are do a great j…" at bounding box center [343, 166] width 207 height 62
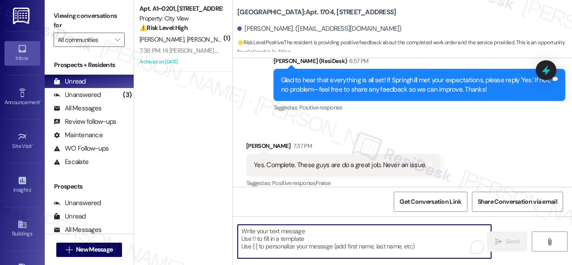
paste textarea "I'm glad you are satisfied with your home. Have you written a review for us bef…"
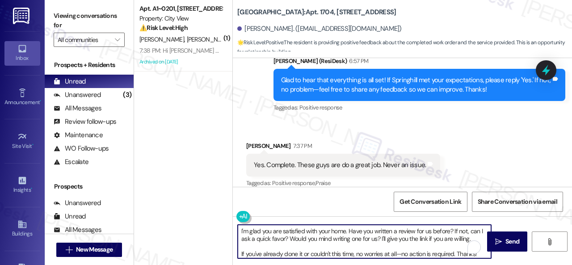
scroll to position [2, 0]
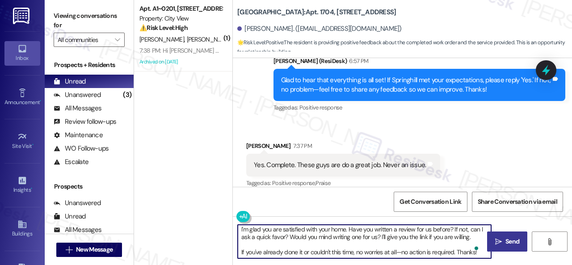
type textarea "I'm glad you are satisfied with your home. Have you written a review for us bef…"
click at [504, 235] on button " Send" at bounding box center [507, 242] width 40 height 20
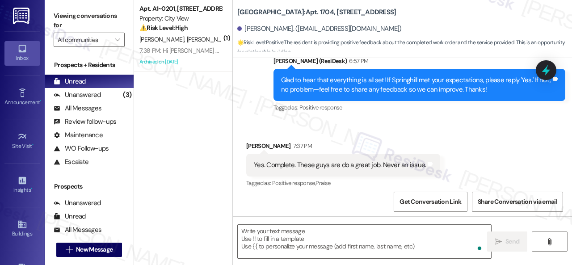
scroll to position [0, 0]
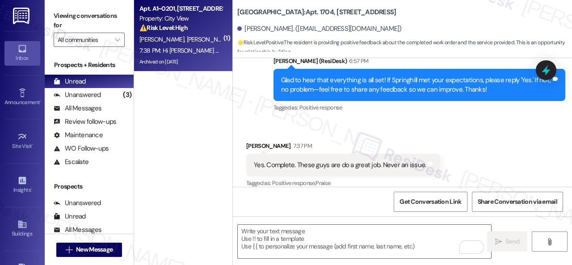
click at [200, 35] on span "J. Boudreaux" at bounding box center [209, 39] width 45 height 8
type textarea "Fetching suggested responses. Please feel free to read through the conversation…"
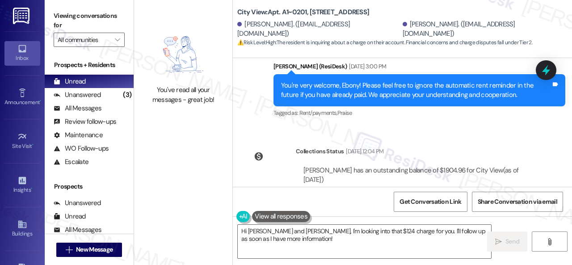
scroll to position [4027, 0]
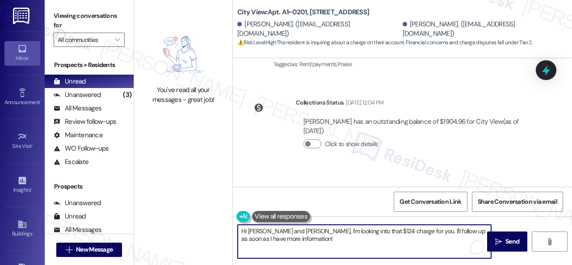
drag, startPoint x: 319, startPoint y: 232, endPoint x: 300, endPoint y: 232, distance: 18.8
click at [294, 231] on textarea "Hi Justin and Ebony, I'm looking into that $124 charge for you. I'll follow up …" at bounding box center [364, 242] width 253 height 34
drag, startPoint x: 249, startPoint y: 232, endPoint x: 275, endPoint y: 228, distance: 26.8
click at [275, 228] on textarea "Hi Justin and Ebony, I will look into that $124 charge for you. I'll follow up …" at bounding box center [364, 242] width 253 height 34
click at [302, 244] on textarea "Hi Ebony, I will look into that $124 charge for you. I'll follow up as soon as …" at bounding box center [364, 242] width 253 height 34
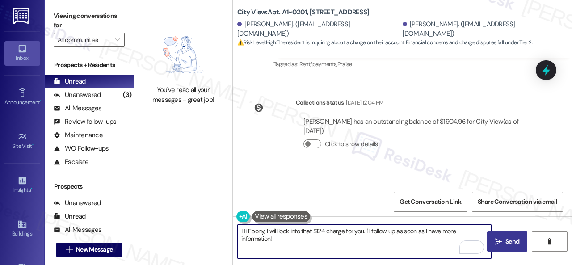
type textarea "Hi Ebony, I will look into that $124 charge for you. I'll follow up as soon as …"
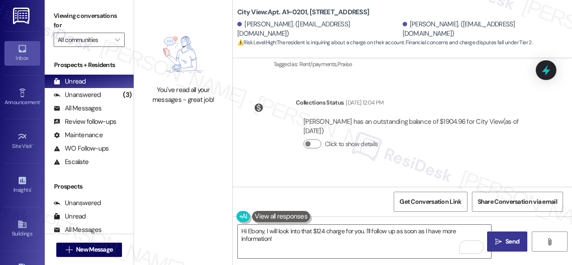
click at [504, 245] on span "Send" at bounding box center [512, 241] width 17 height 9
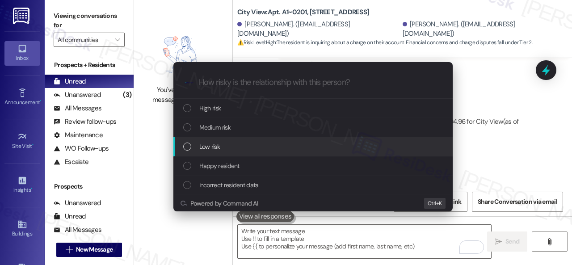
click at [207, 144] on span "Low risk" at bounding box center [209, 147] width 21 height 10
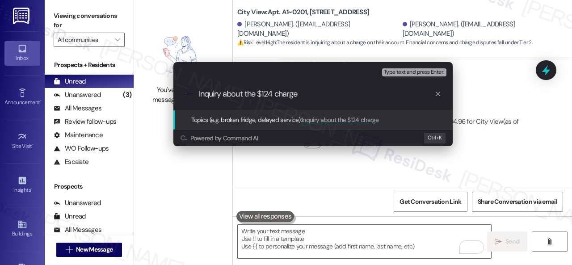
type input "Inquiry about the $124 charge."
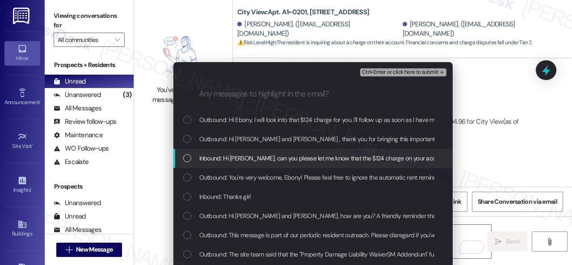
click at [210, 163] on div "Inbound: Hi Sarah, can you please let me know that the $124 charge on your acco…" at bounding box center [312, 158] width 279 height 19
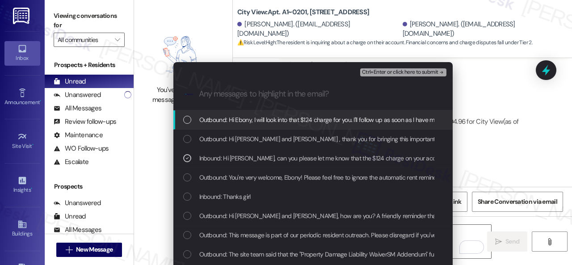
click at [367, 73] on span "Ctrl+Enter or click here to submit" at bounding box center [400, 72] width 76 height 6
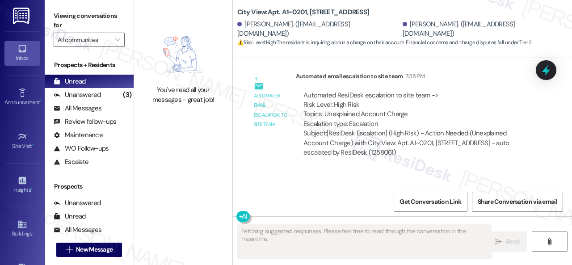
scroll to position [3, 0]
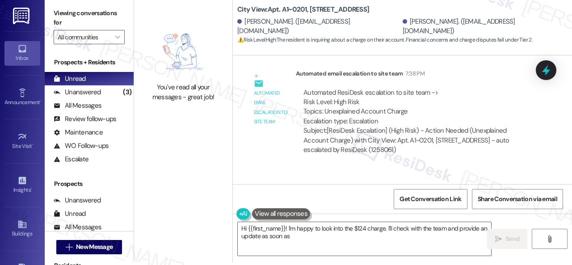
click at [94, 95] on div "Unanswered" at bounding box center [77, 92] width 47 height 9
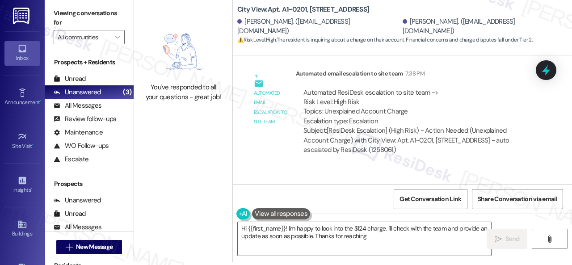
type textarea "Hi {{first_name}}! I'm happy to look into the $124 charge. I'll check with the …"
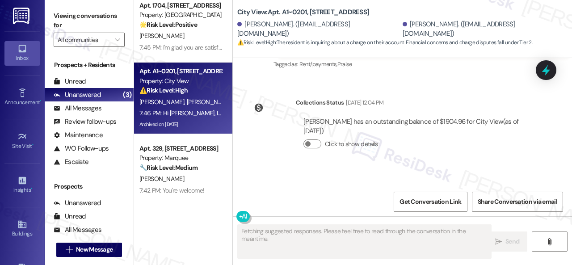
scroll to position [13, 0]
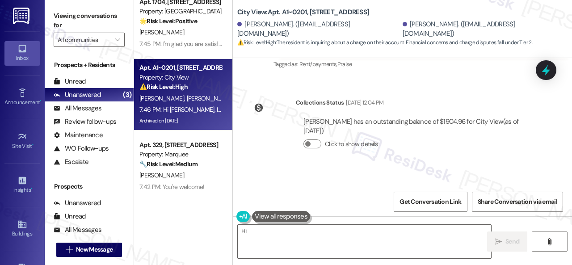
type textarea "Hi {{first_name}}"
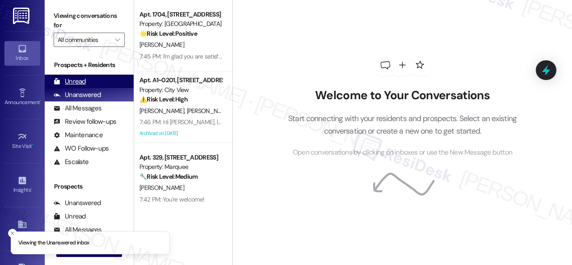
click at [76, 80] on div "Unread" at bounding box center [70, 81] width 32 height 9
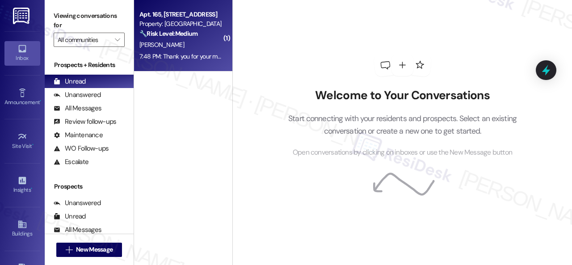
click at [195, 48] on div "[PERSON_NAME]" at bounding box center [181, 44] width 84 height 11
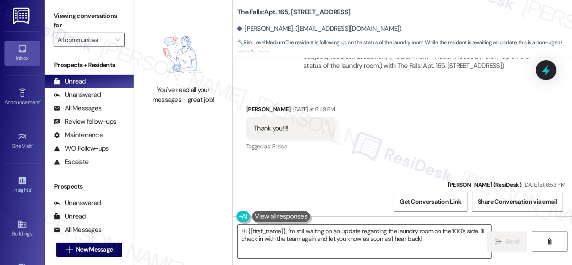
scroll to position [2256, 0]
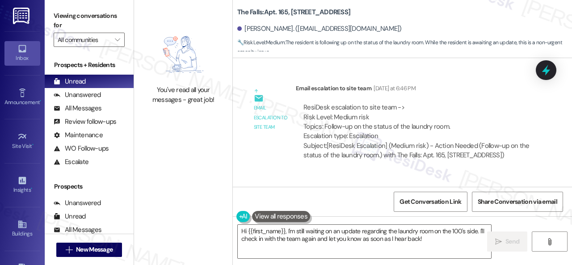
click at [468, 97] on div "ResiDesk escalation to site team -> Risk Level: Medium risk Topics: Follow-up o…" at bounding box center [417, 131] width 242 height 71
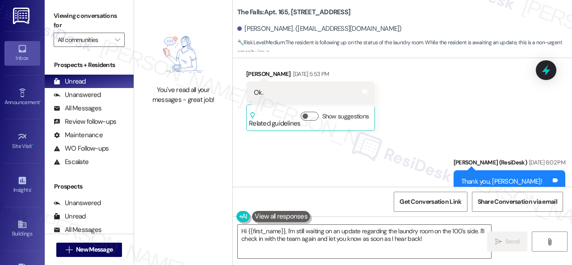
scroll to position [1273, 0]
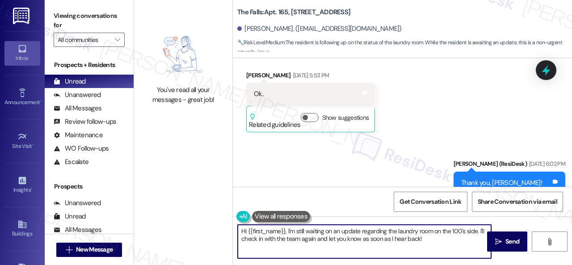
drag, startPoint x: 426, startPoint y: 242, endPoint x: 289, endPoint y: 228, distance: 137.1
click at [192, 211] on div "You've read all your messages - great job! The Falls: Apt. 165, [STREET_ADDRESS…" at bounding box center [353, 132] width 438 height 265
paste textarea "I haven't received a response from the site team yet. Rest assured that I will …"
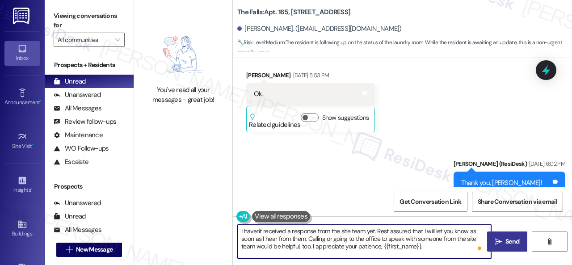
type textarea "I haven't received a response from the site team yet. Rest assured that I will …"
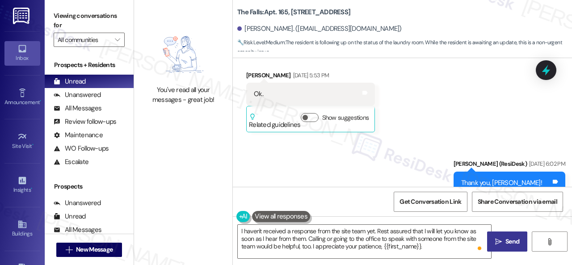
click at [495, 242] on icon "" at bounding box center [498, 241] width 7 height 7
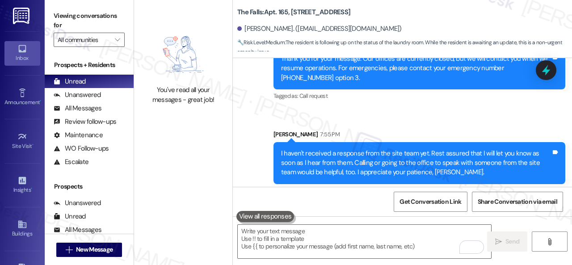
scroll to position [2656, 0]
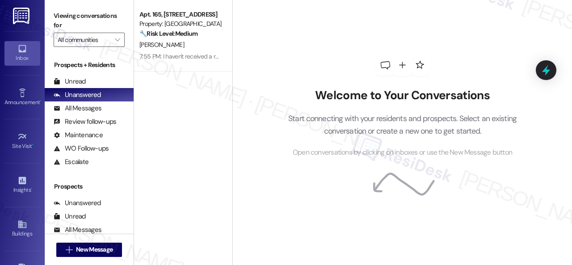
click at [243, 107] on div "Welcome to Your Conversations Start connecting with your residents and prospect…" at bounding box center [402, 132] width 340 height 265
click at [77, 83] on div "Unread" at bounding box center [70, 81] width 32 height 9
